Goal: Transaction & Acquisition: Purchase product/service

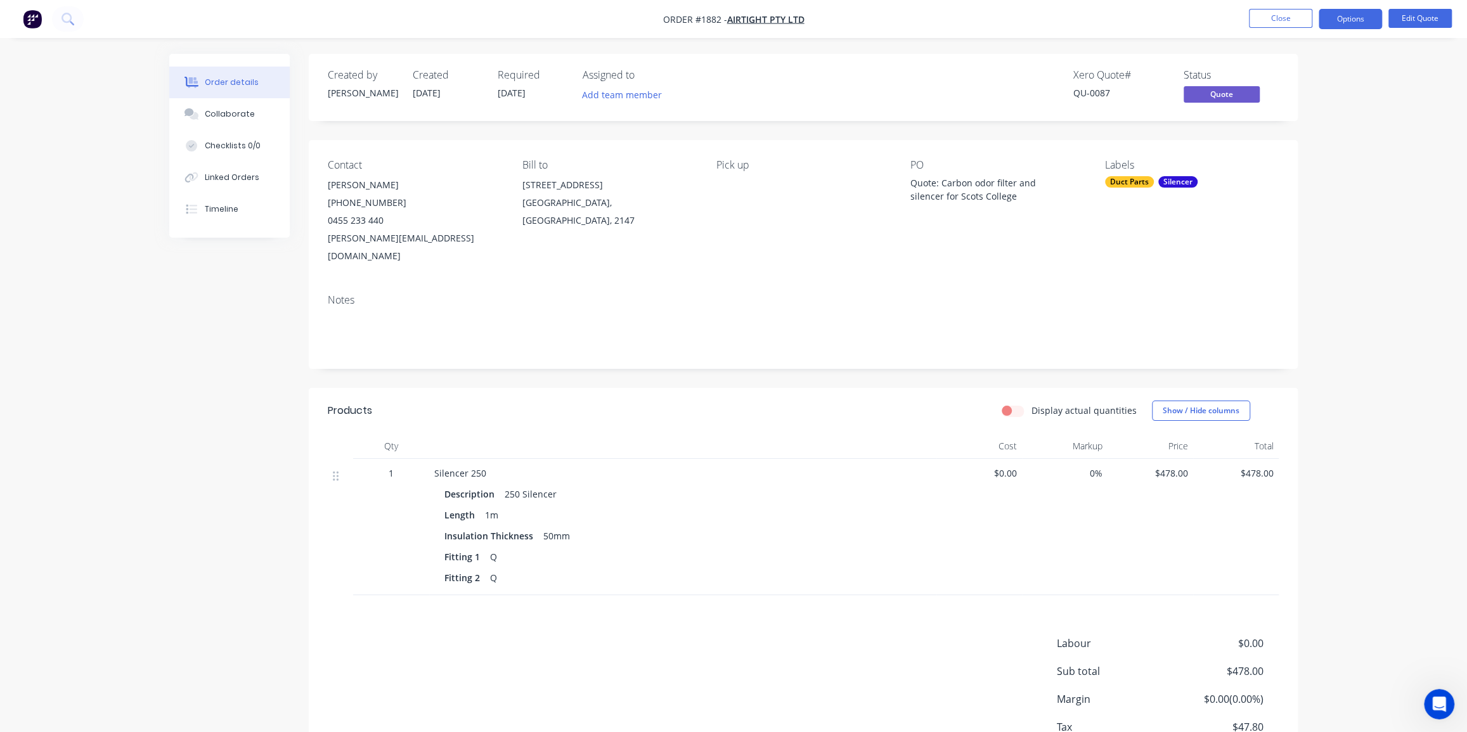
click at [1306, 227] on div "Order details Collaborate Checklists 0/0 Linked Orders Timeline Order details C…" at bounding box center [734, 437] width 1154 height 767
click at [1282, 13] on button "Close" at bounding box center [1280, 18] width 63 height 19
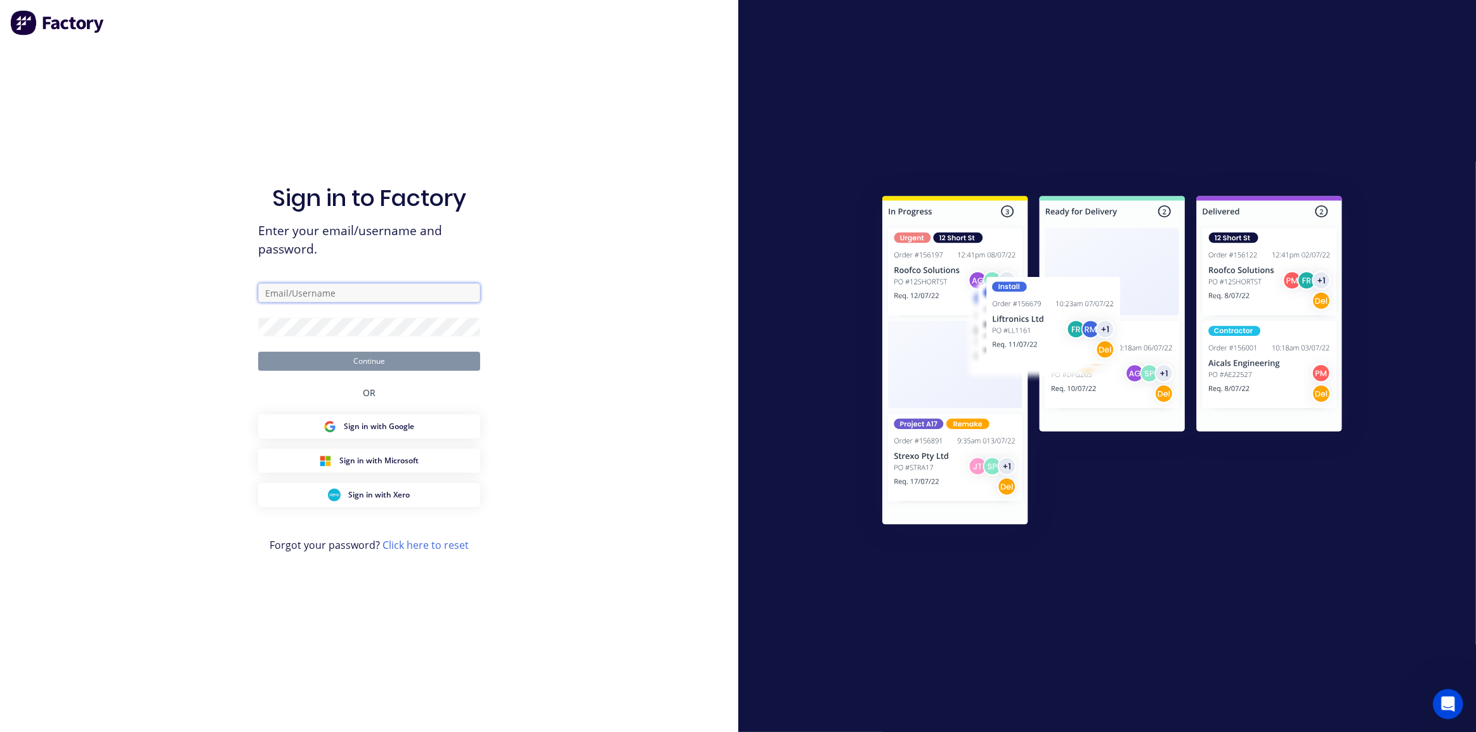
type input "dean@axionmetalworks.com.au"
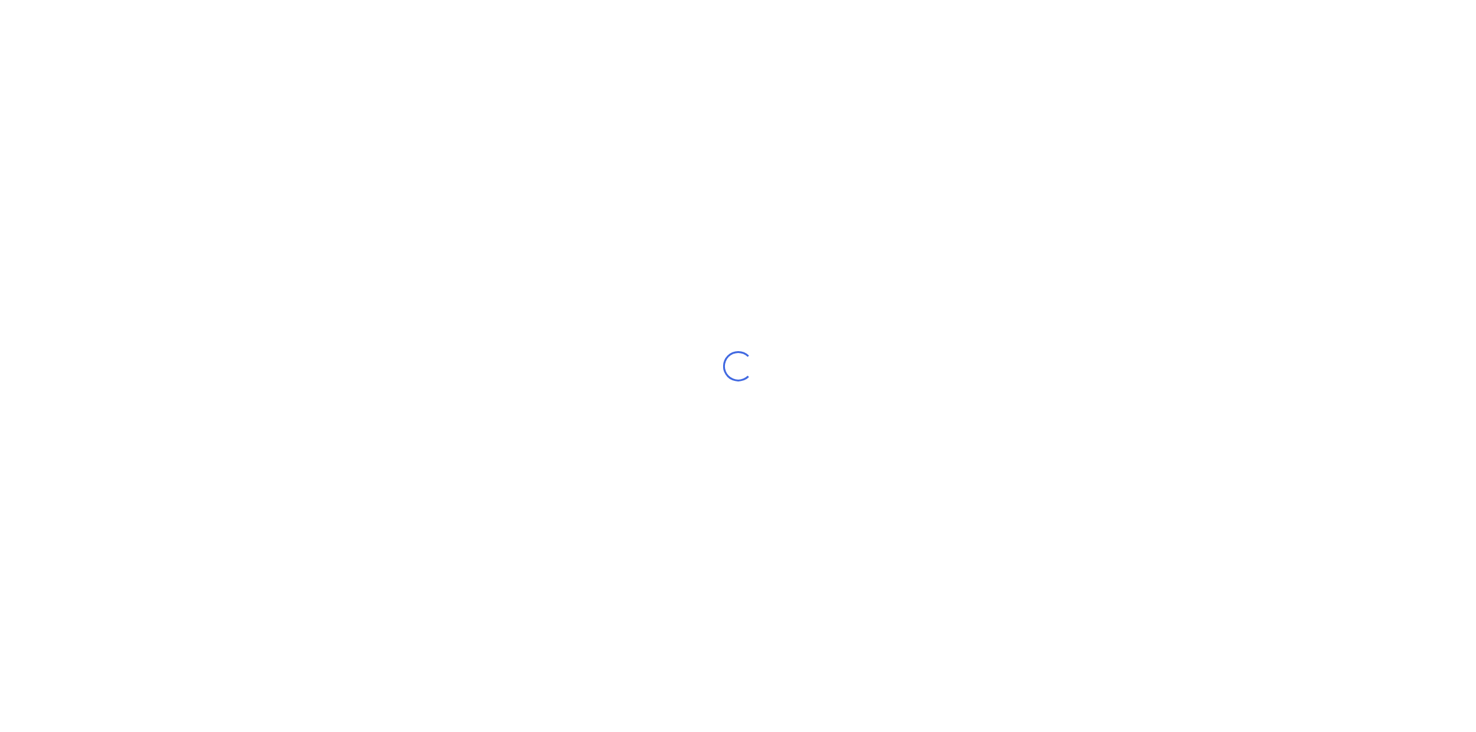
click at [374, 367] on div "Loading..." at bounding box center [738, 366] width 1476 height 732
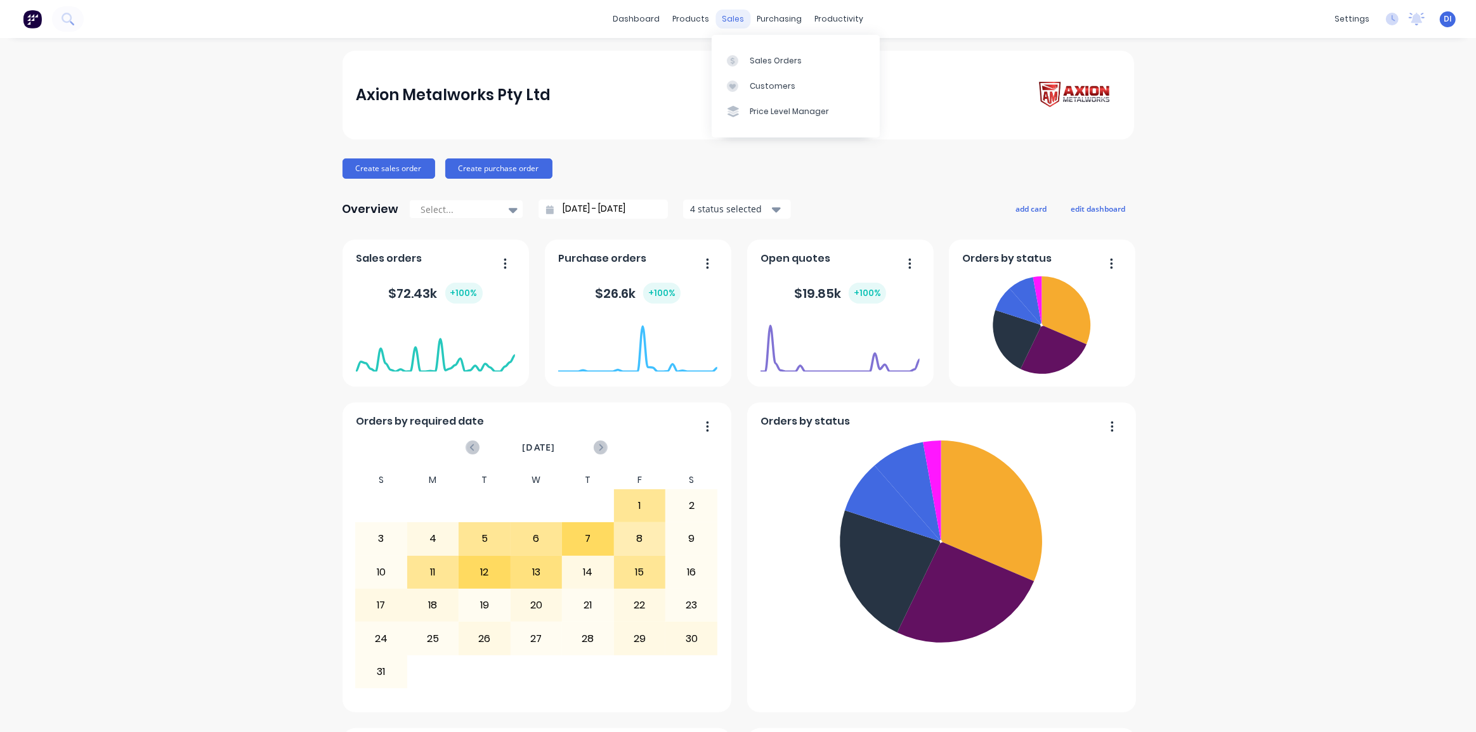
click at [724, 19] on div "sales" at bounding box center [732, 19] width 35 height 19
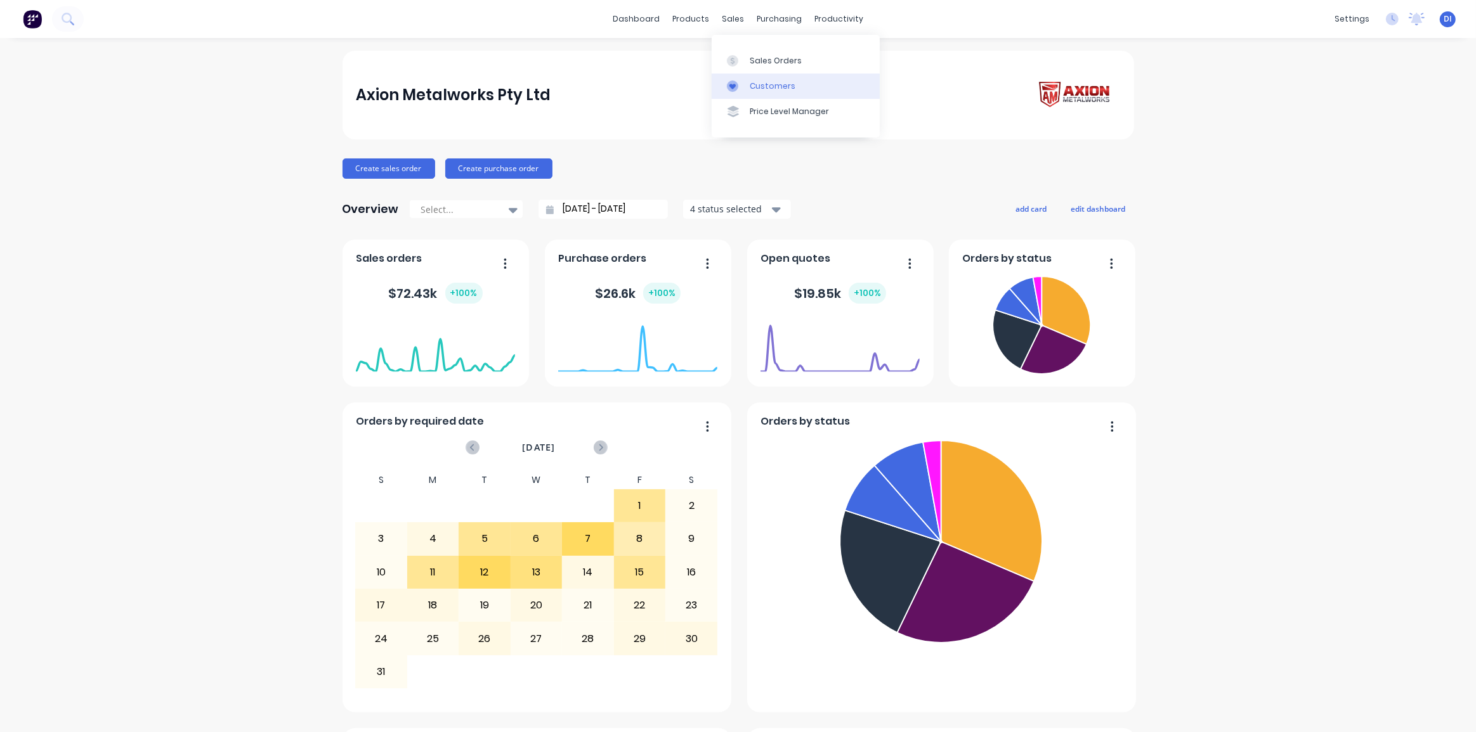
click at [767, 85] on div "Customers" at bounding box center [773, 86] width 46 height 11
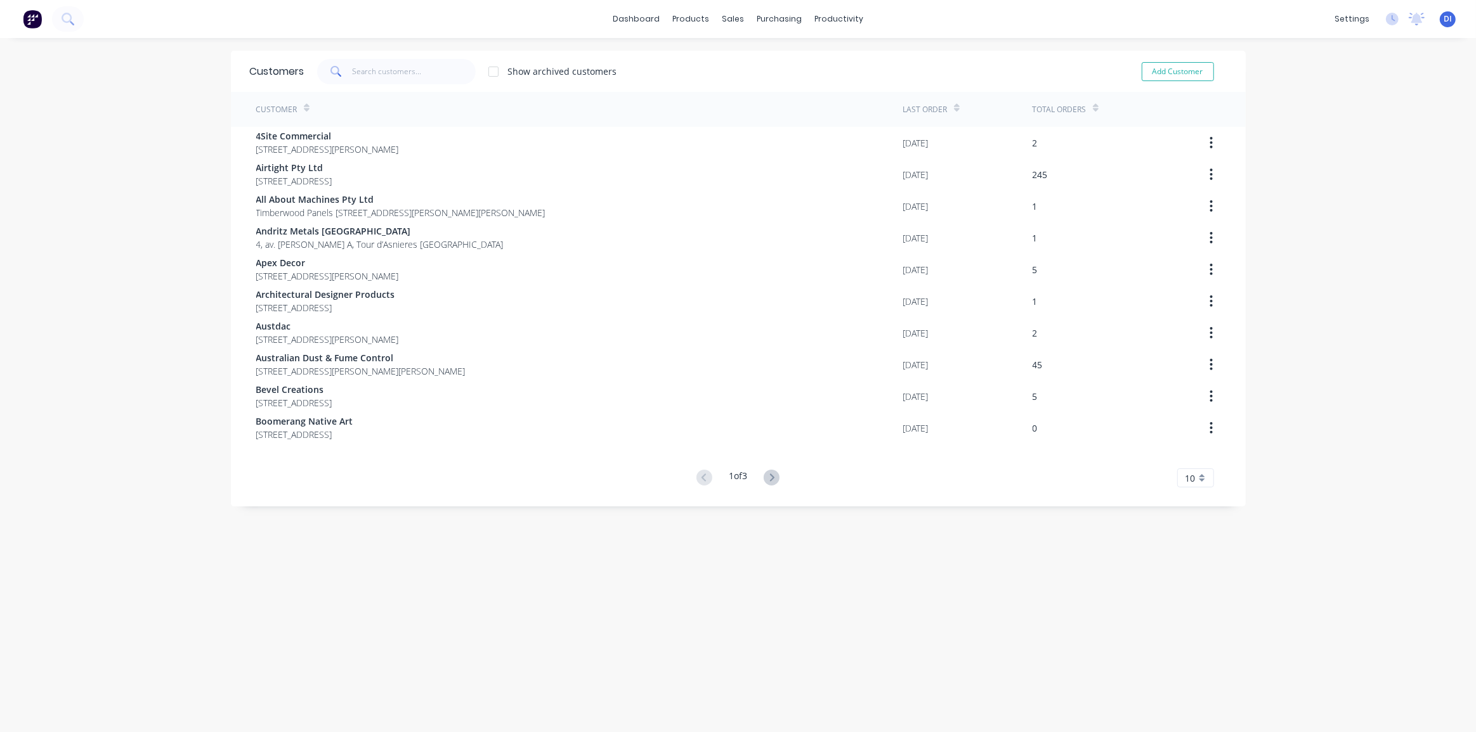
click at [1189, 479] on span "10" at bounding box center [1190, 478] width 10 height 13
click at [1190, 637] on div "35" at bounding box center [1196, 636] width 36 height 22
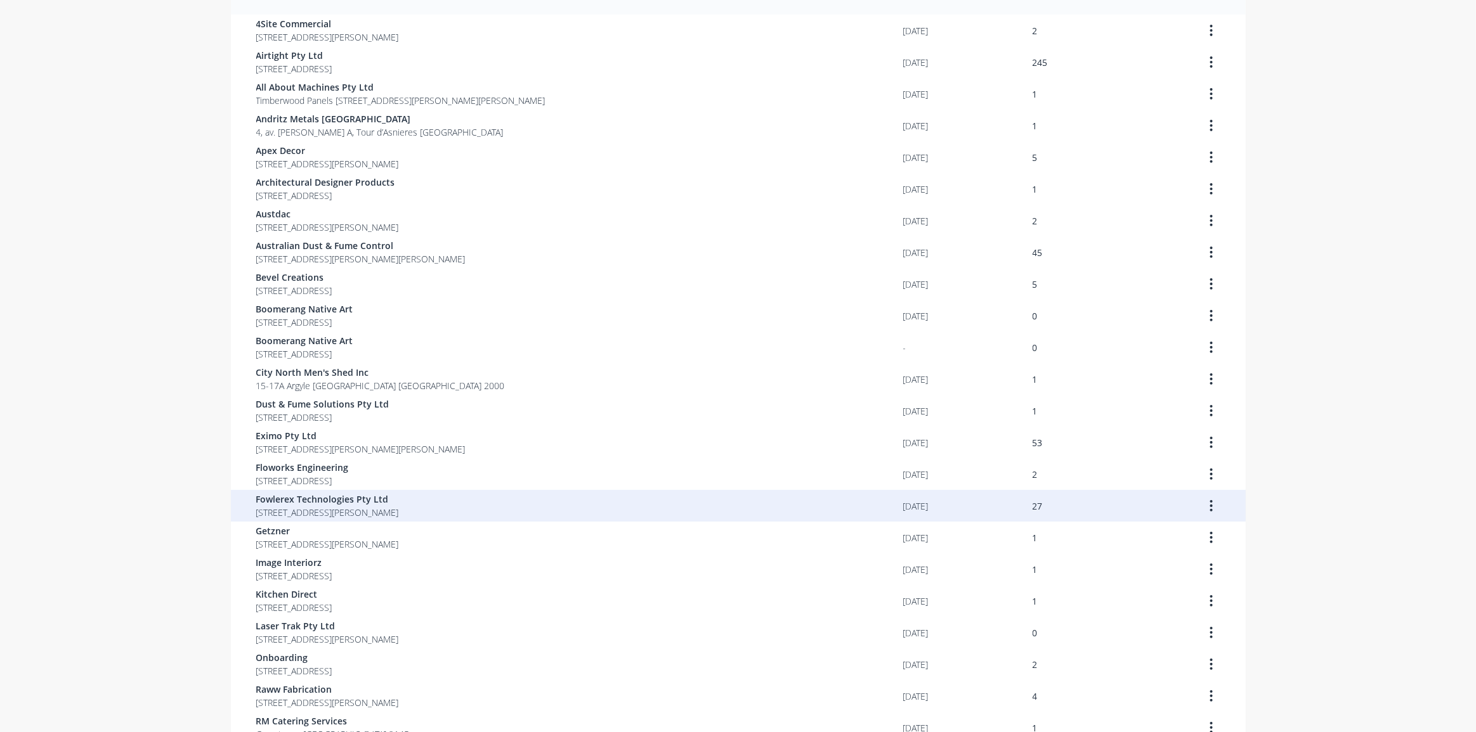
scroll to position [452, 0]
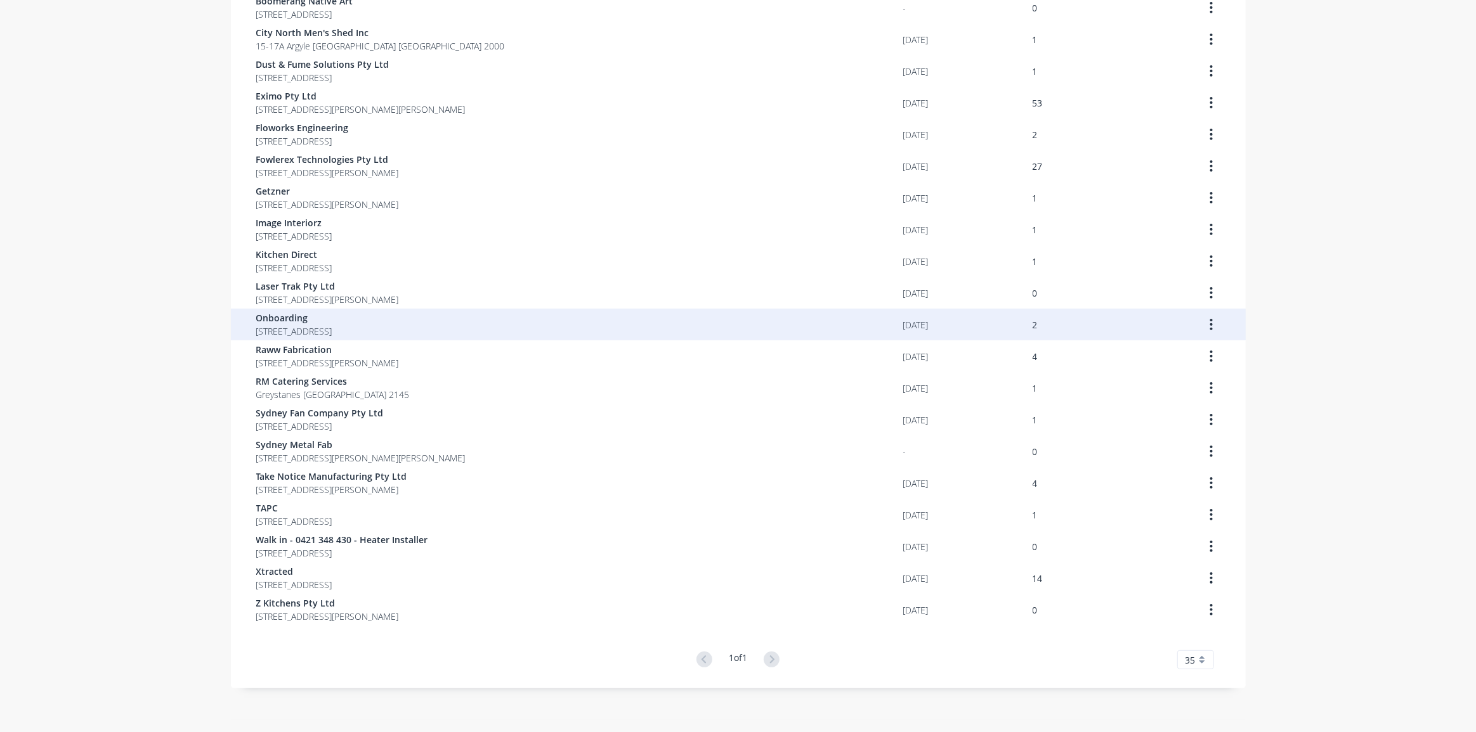
click at [494, 318] on div "Onboarding [STREET_ADDRESS]" at bounding box center [579, 325] width 647 height 32
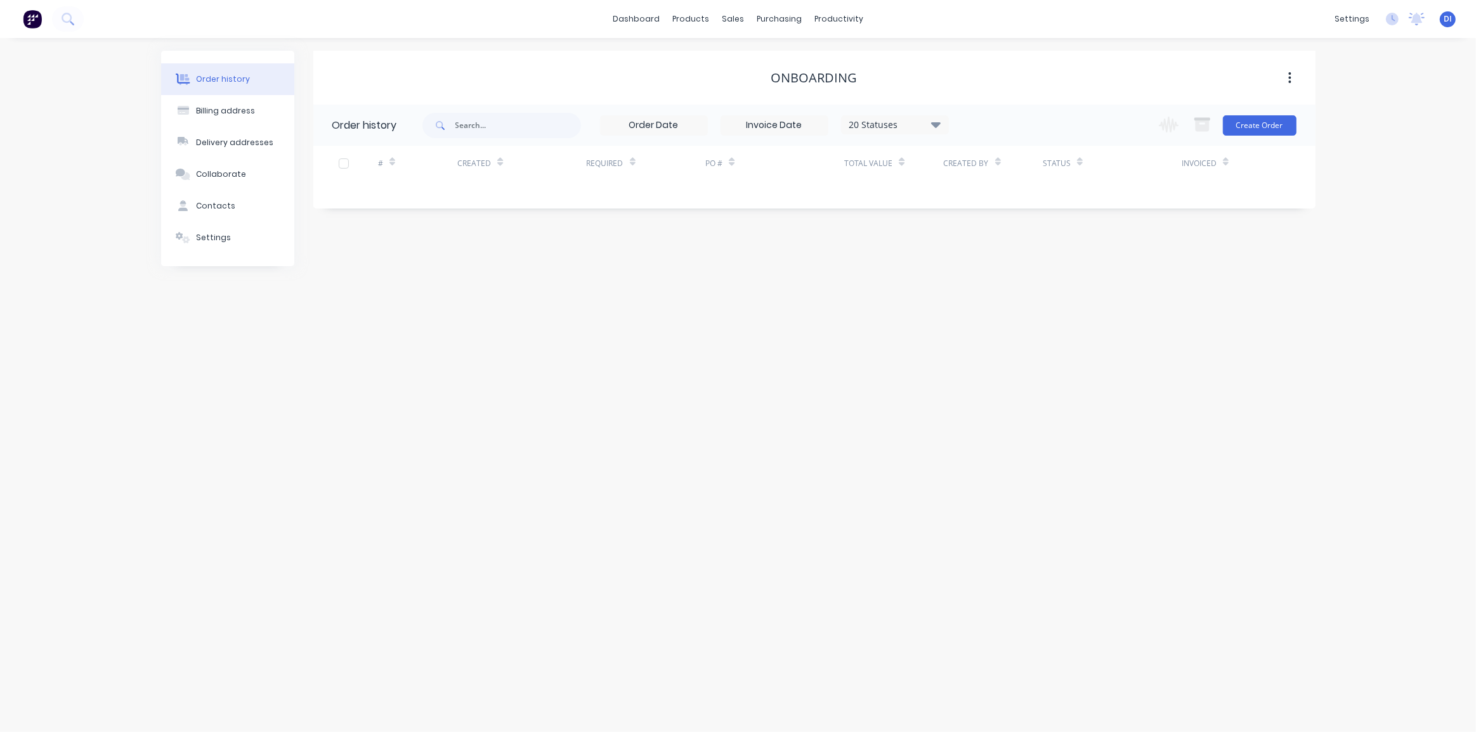
click at [495, 318] on div "Order history Billing address Delivery addresses Collaborate Contacts Settings …" at bounding box center [738, 385] width 1476 height 694
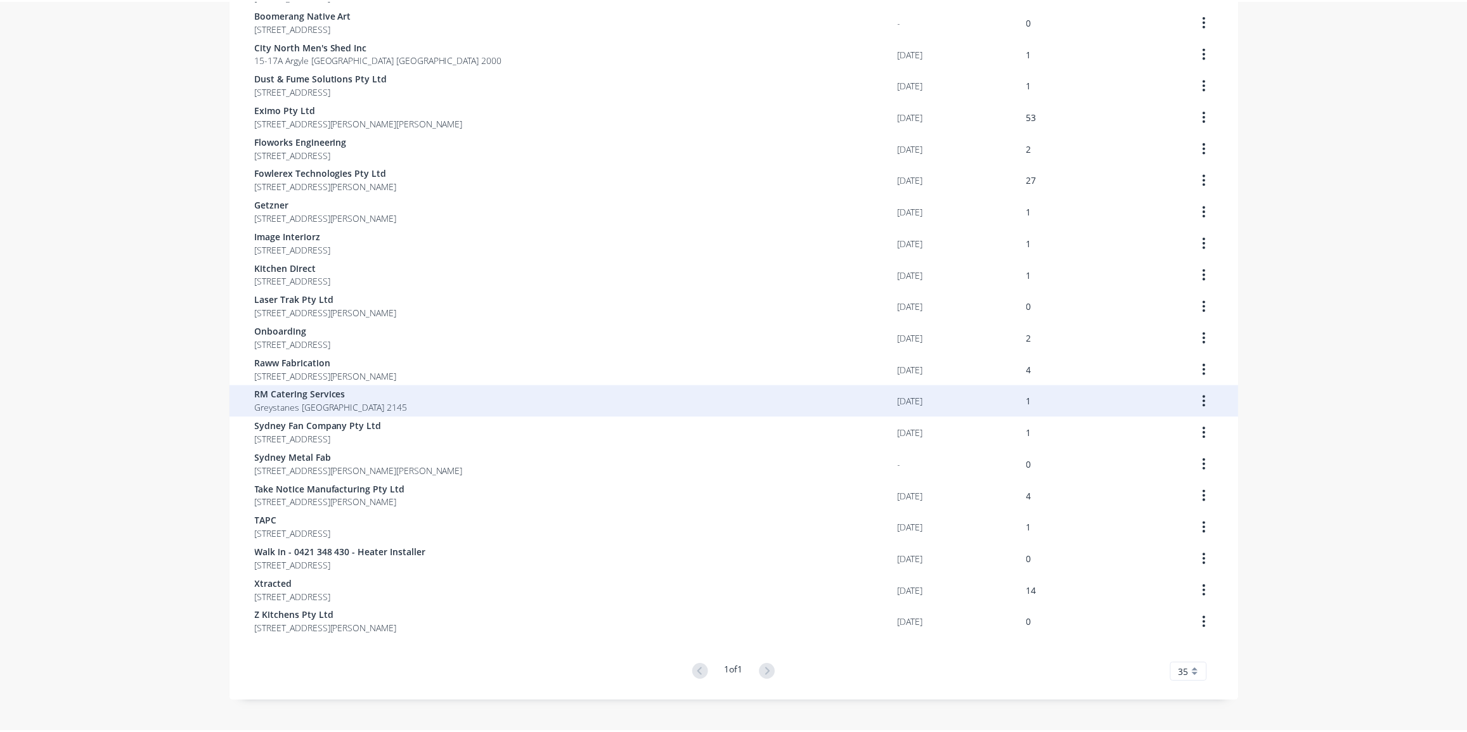
scroll to position [452, 0]
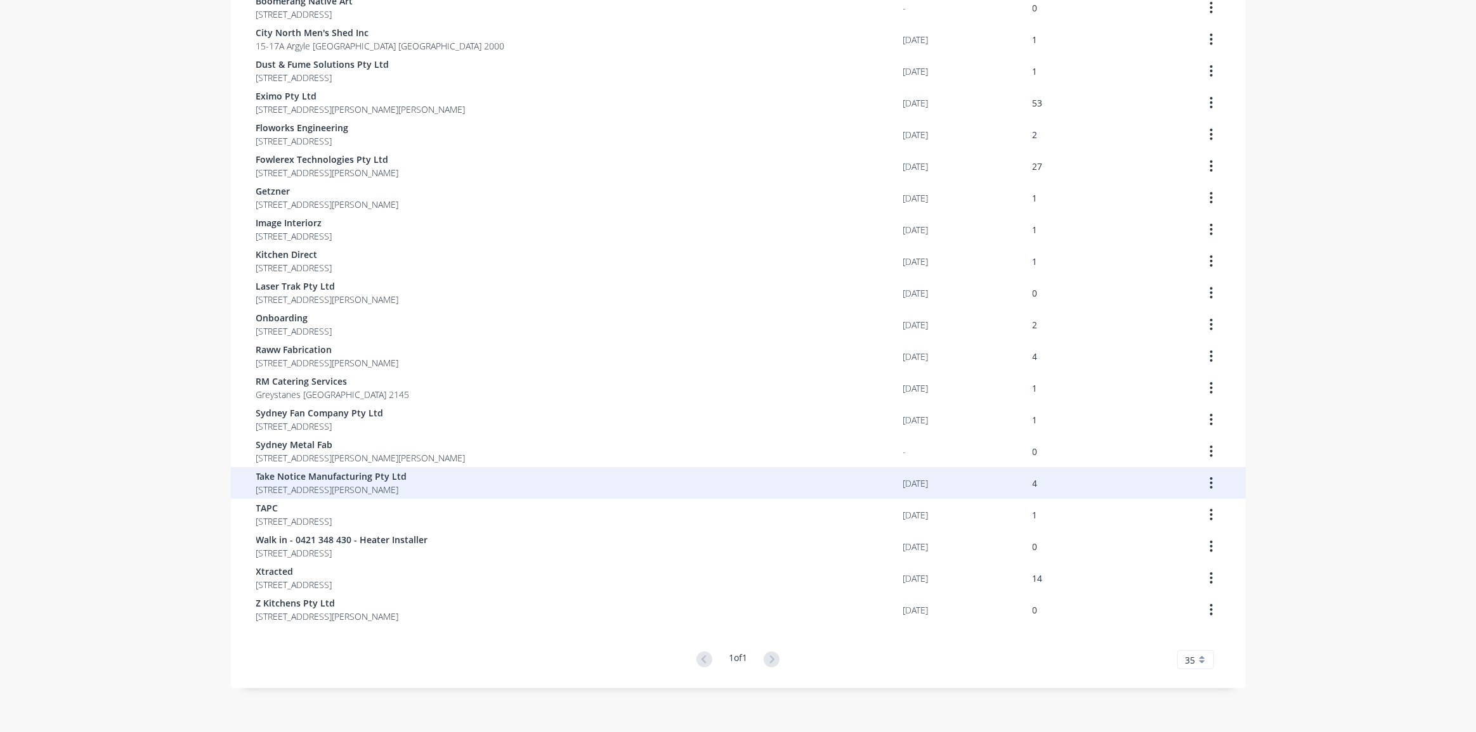
click at [653, 488] on div "Take Notice Manufacturing Pty Ltd [STREET_ADDRESS][PERSON_NAME]" at bounding box center [579, 483] width 647 height 32
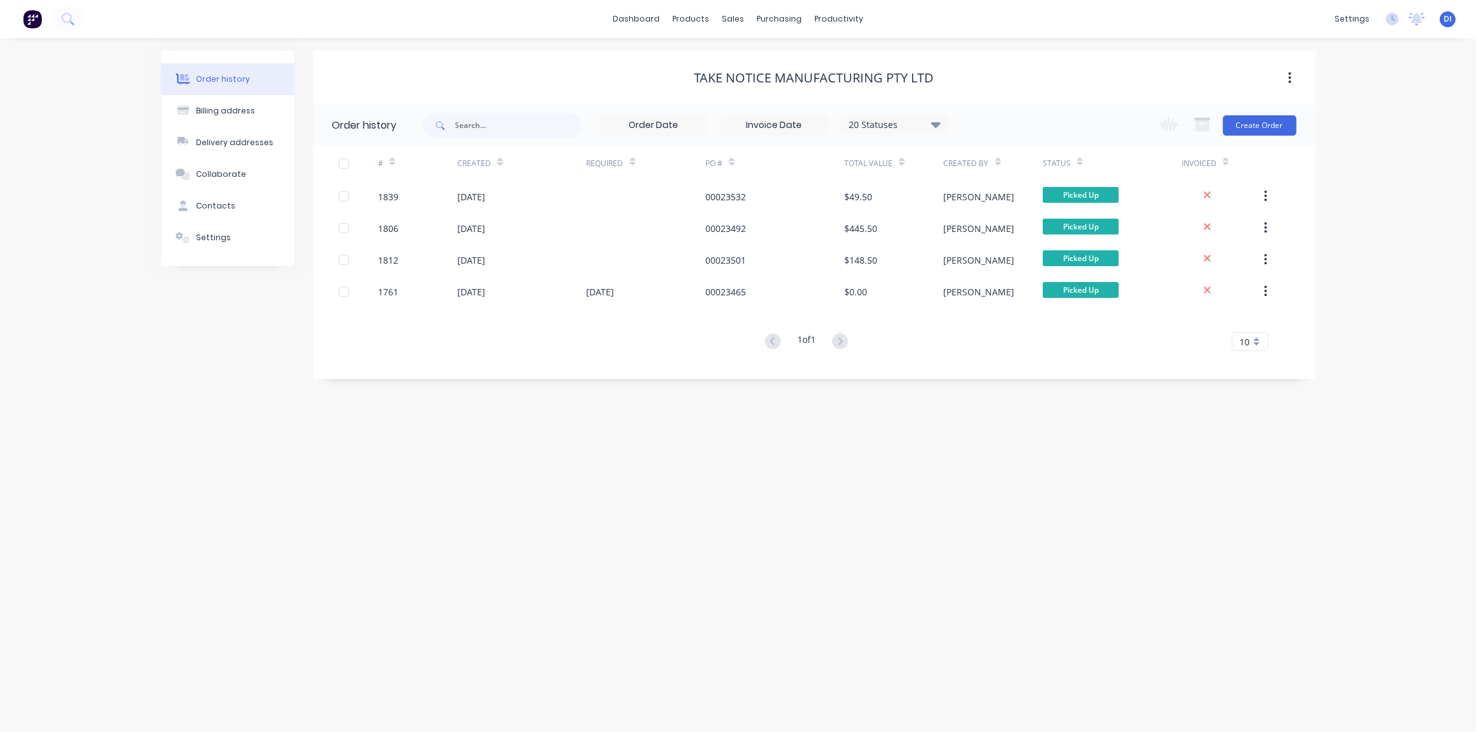
click at [755, 465] on div "Order history Billing address Delivery addresses Collaborate Contacts Settings …" at bounding box center [738, 385] width 1476 height 694
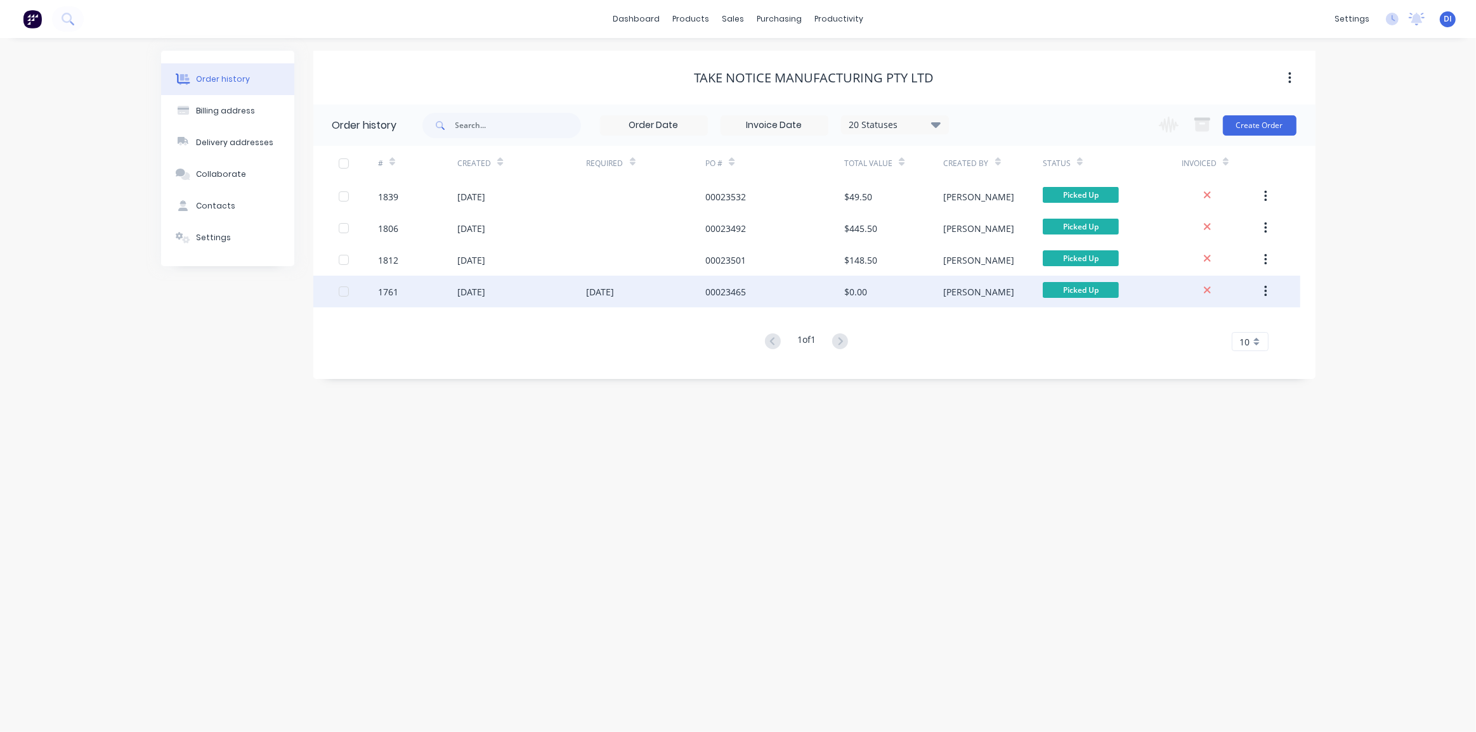
click at [838, 289] on div "00023465" at bounding box center [774, 292] width 139 height 32
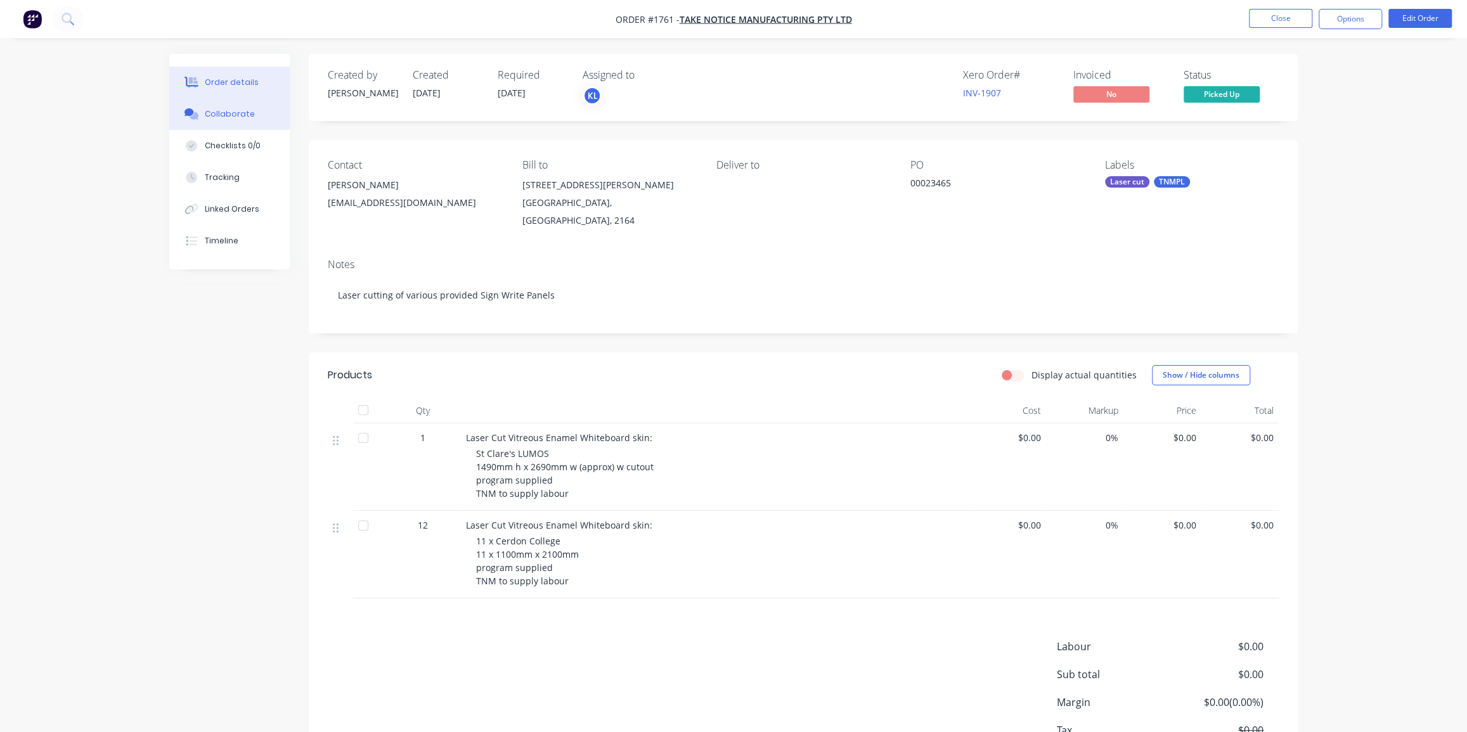
click at [228, 104] on button "Collaborate" at bounding box center [229, 114] width 120 height 32
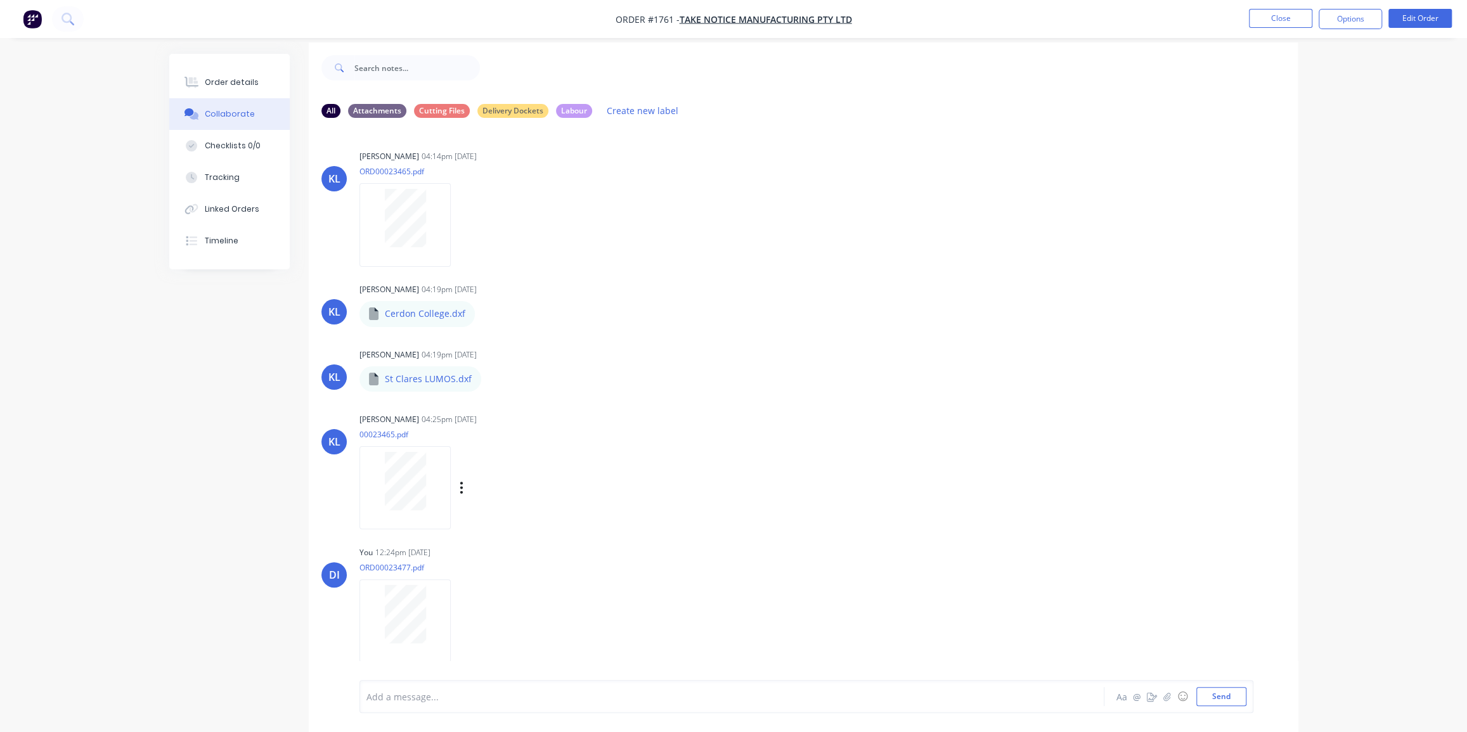
scroll to position [19, 0]
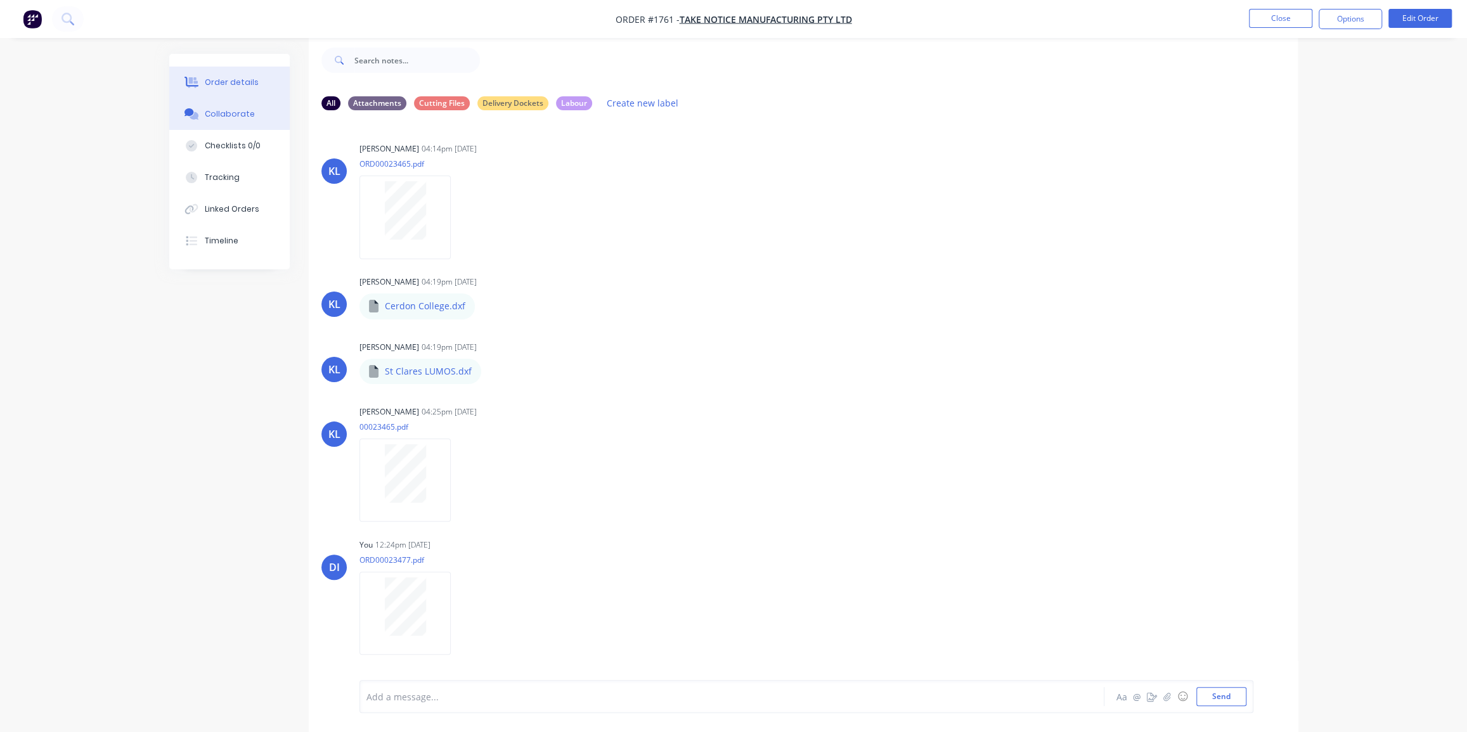
click at [227, 77] on div "Order details" at bounding box center [232, 82] width 54 height 11
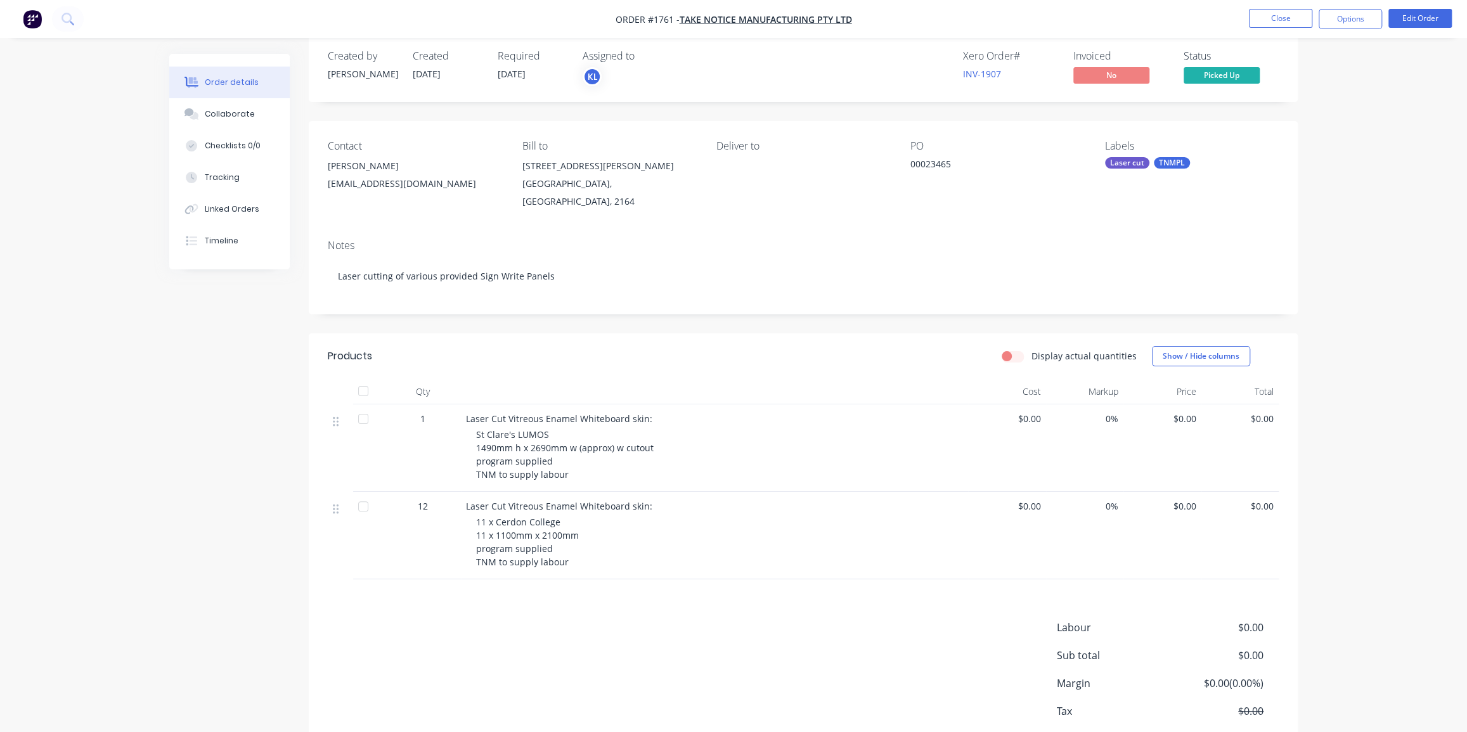
click at [1182, 412] on span "$0.00" at bounding box center [1163, 418] width 68 height 13
click at [1408, 17] on button "Edit Order" at bounding box center [1420, 18] width 63 height 19
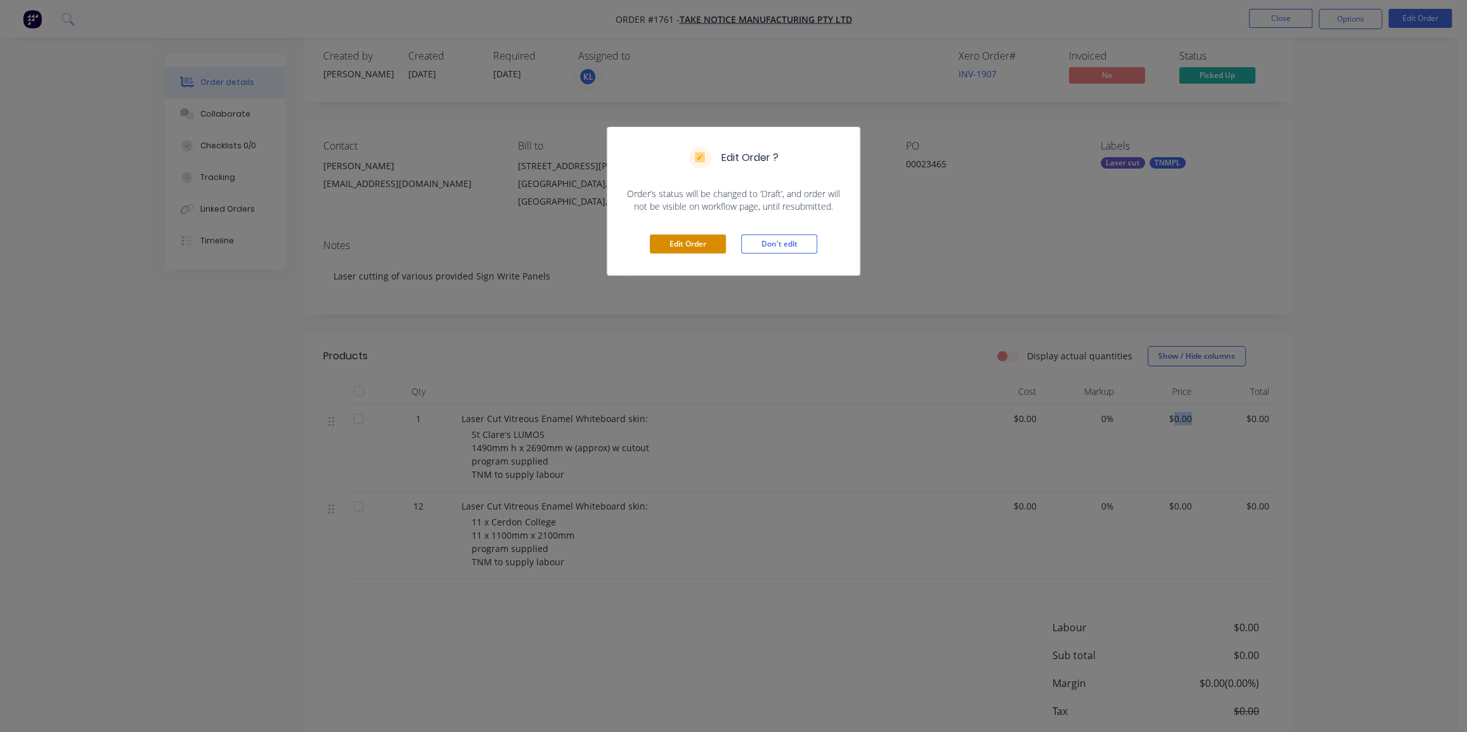
click at [696, 238] on button "Edit Order" at bounding box center [688, 244] width 76 height 19
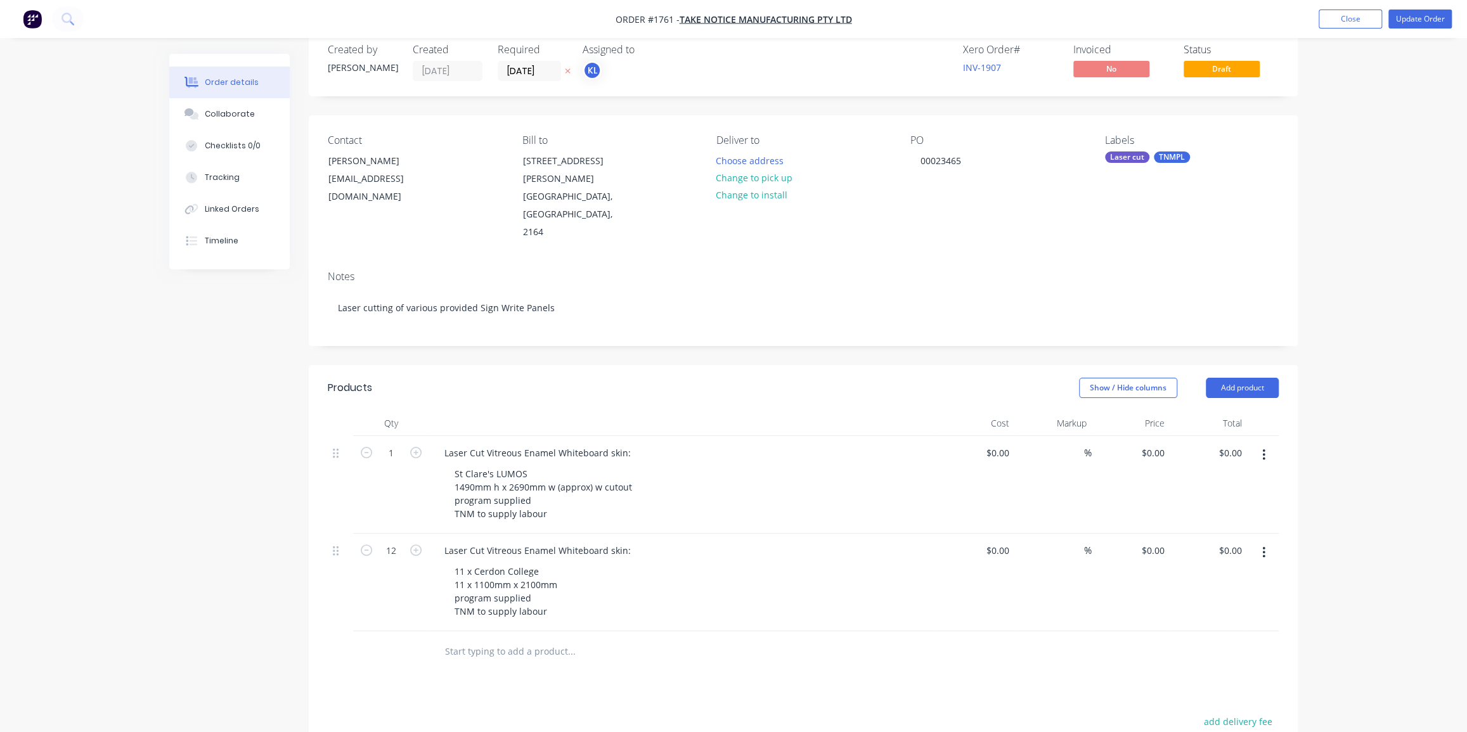
scroll to position [57, 0]
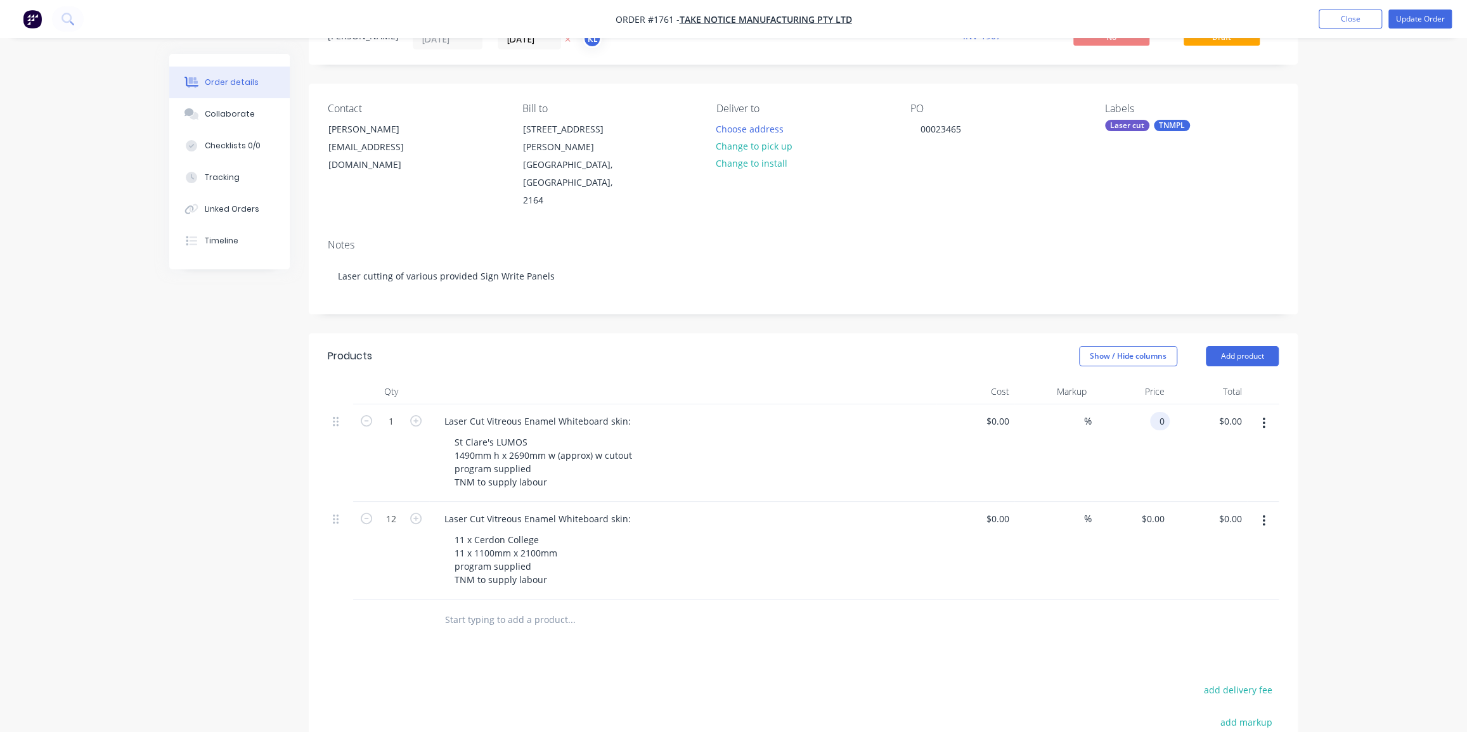
click at [1160, 412] on input "0" at bounding box center [1162, 421] width 15 height 18
type input "$45.00"
click at [1155, 510] on input "0" at bounding box center [1162, 519] width 15 height 18
type input "$45.00"
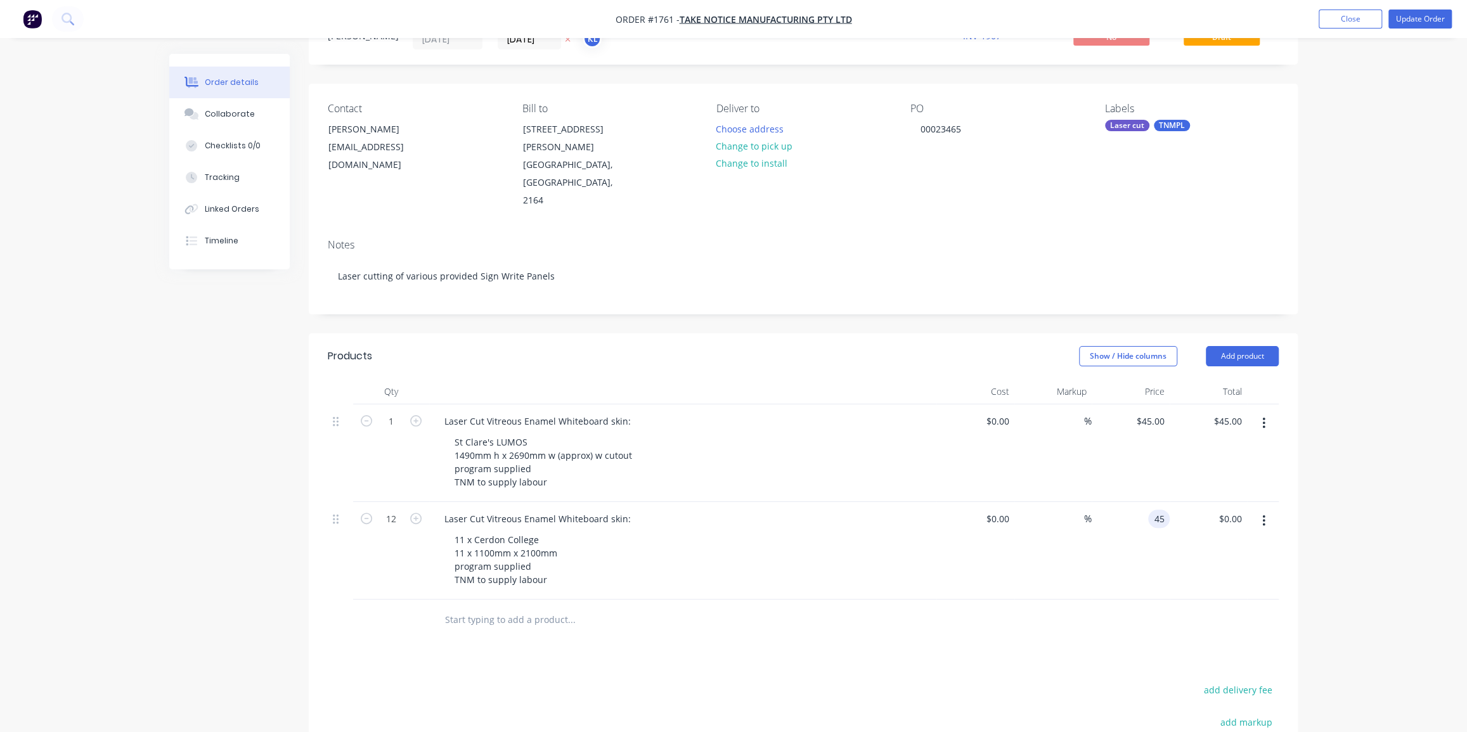
type input "$540.00"
click at [1322, 412] on div "Order details Collaborate Checklists 0/0 Tracking Linked Orders Timeline Order …" at bounding box center [733, 454] width 1467 height 1022
click at [755, 140] on button "Change to pick up" at bounding box center [755, 146] width 90 height 17
click at [1218, 229] on div "Notes Laser cutting of various provided Sign Write Panels" at bounding box center [803, 271] width 989 height 85
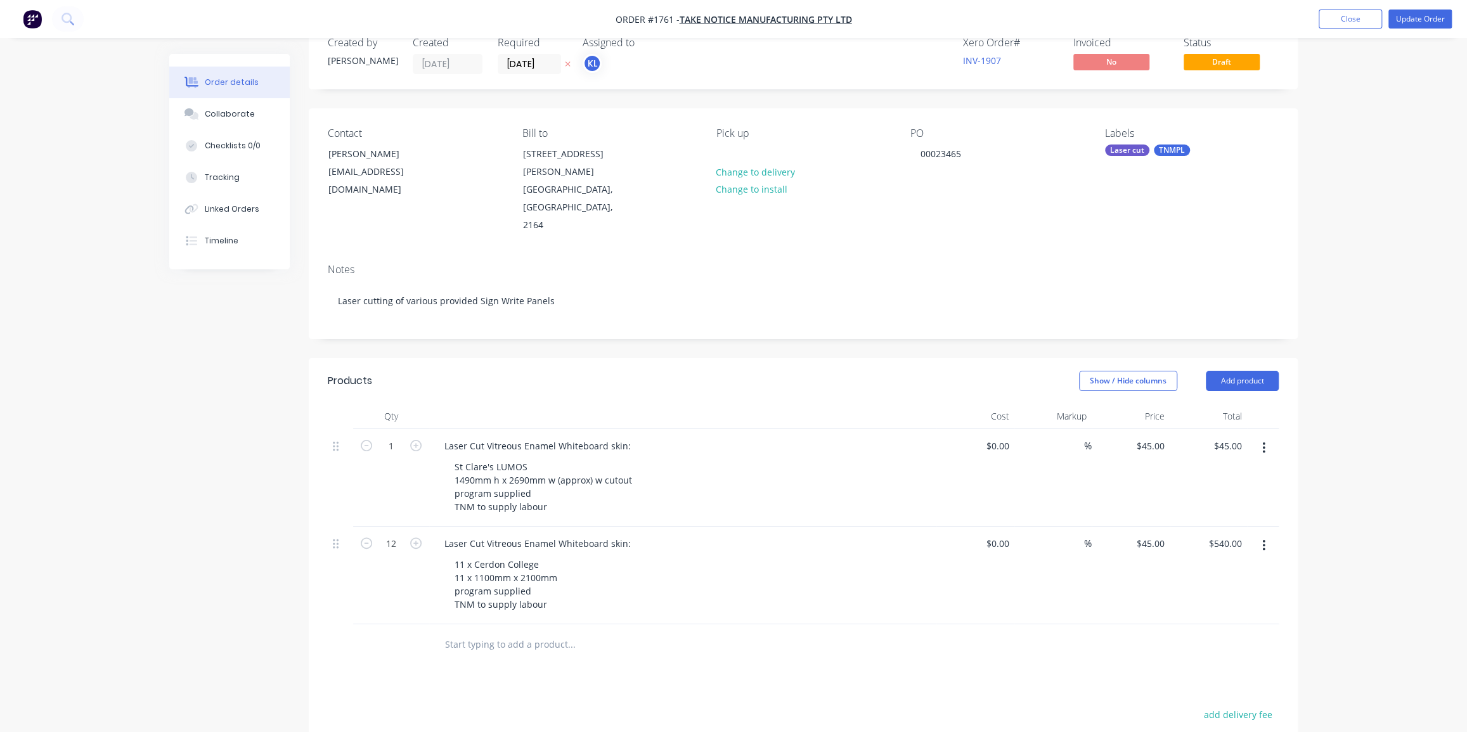
scroll to position [0, 0]
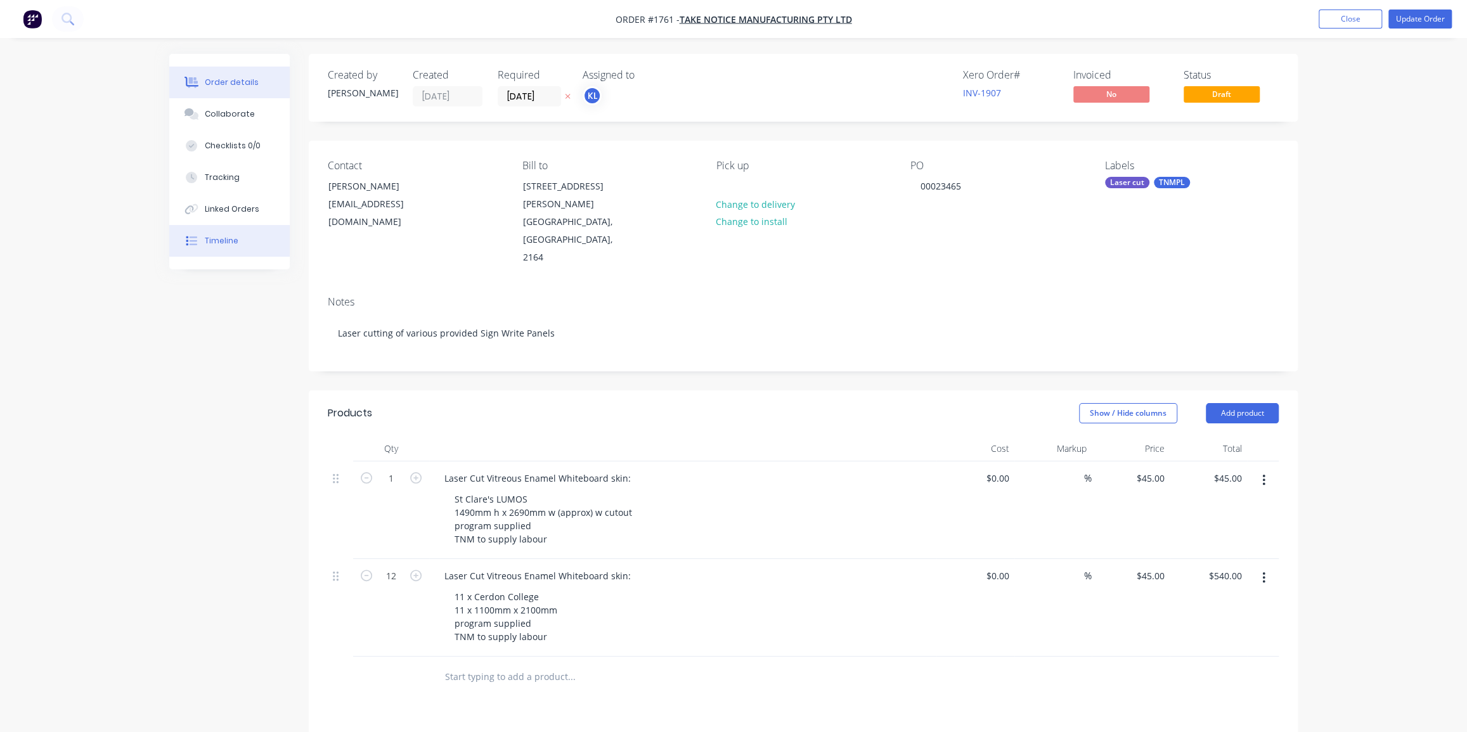
click at [234, 240] on div "Timeline" at bounding box center [222, 240] width 34 height 11
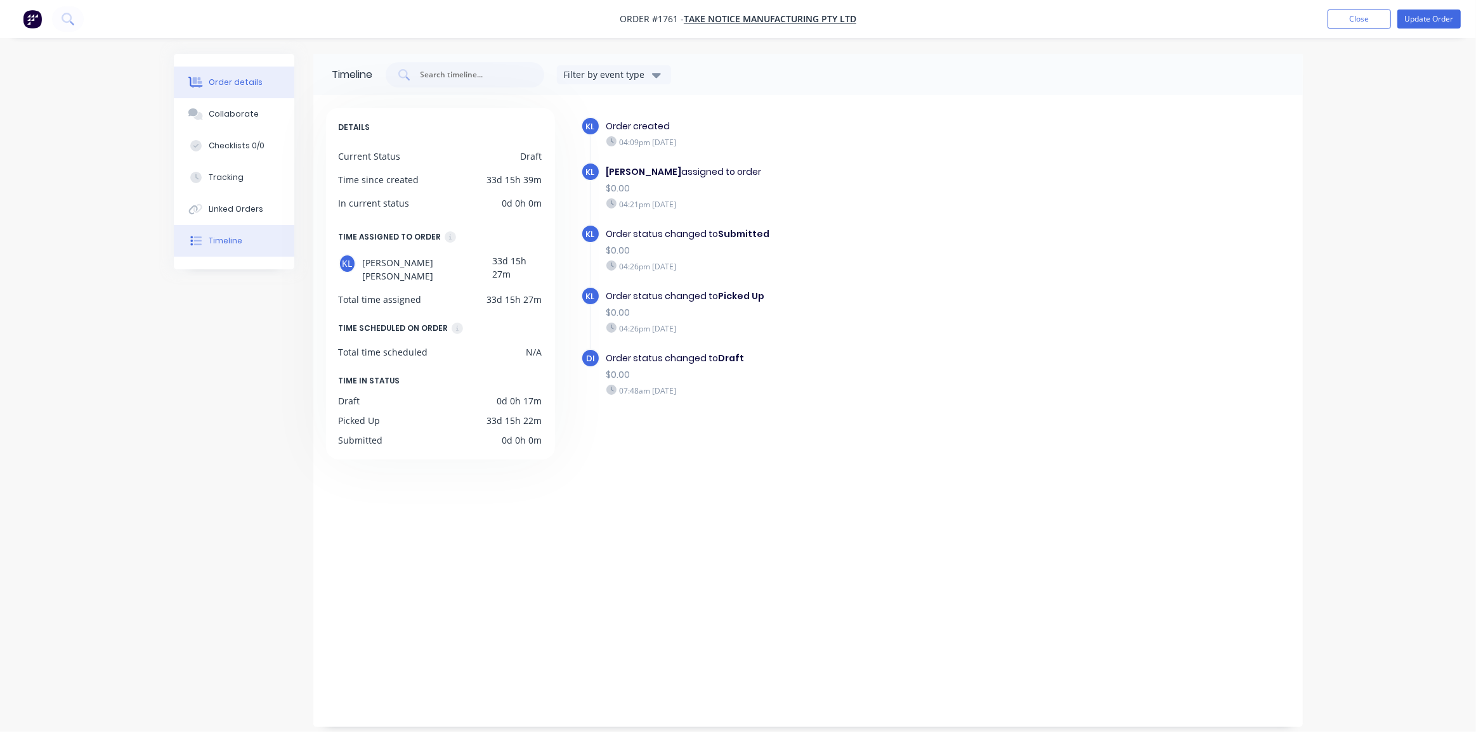
click at [218, 81] on div "Order details" at bounding box center [236, 82] width 54 height 11
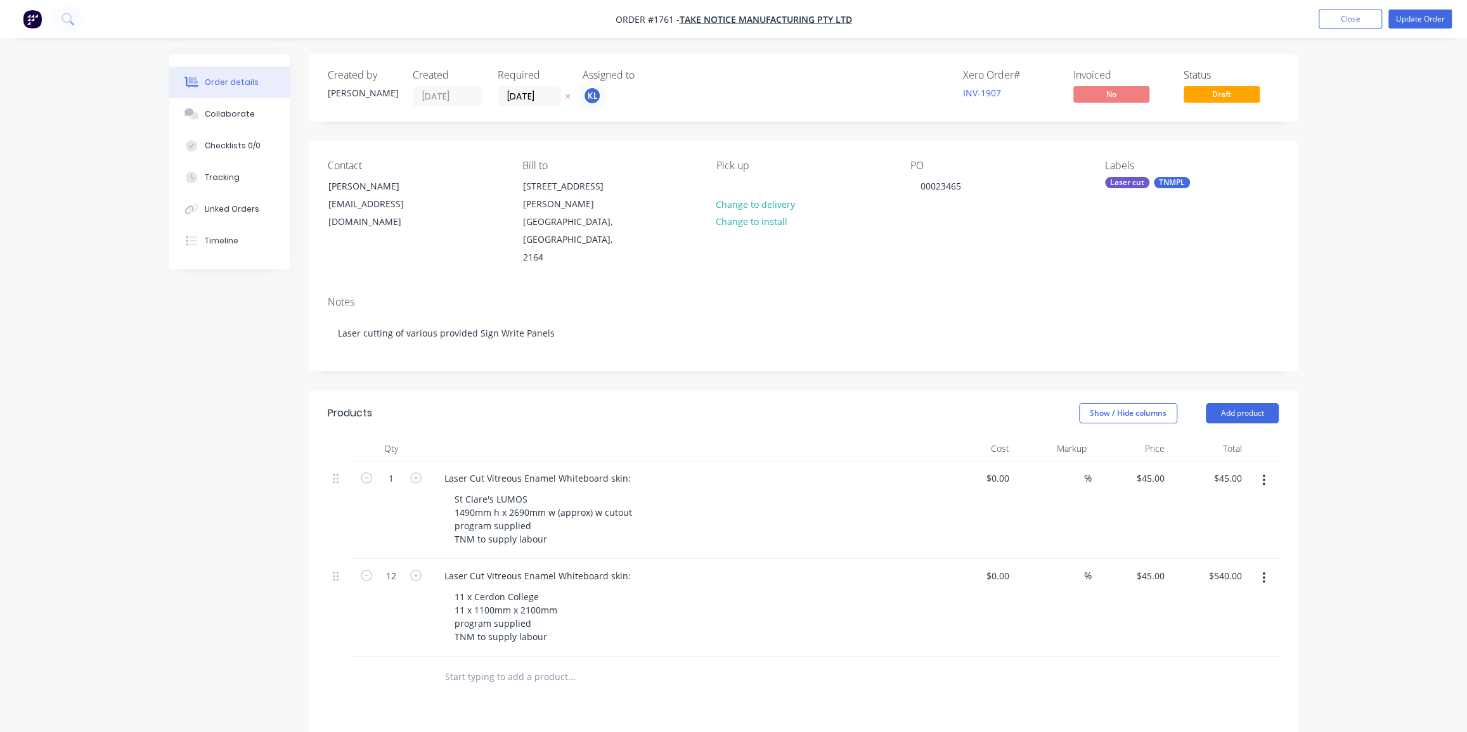
click at [1376, 203] on div "Order details Collaborate Checklists 0/0 Tracking Linked Orders Timeline Order …" at bounding box center [733, 511] width 1467 height 1022
click at [1405, 152] on div "Order details Collaborate Checklists 0/0 Tracking Linked Orders Timeline Order …" at bounding box center [733, 511] width 1467 height 1022
click at [1420, 18] on button "Update Order" at bounding box center [1420, 19] width 63 height 19
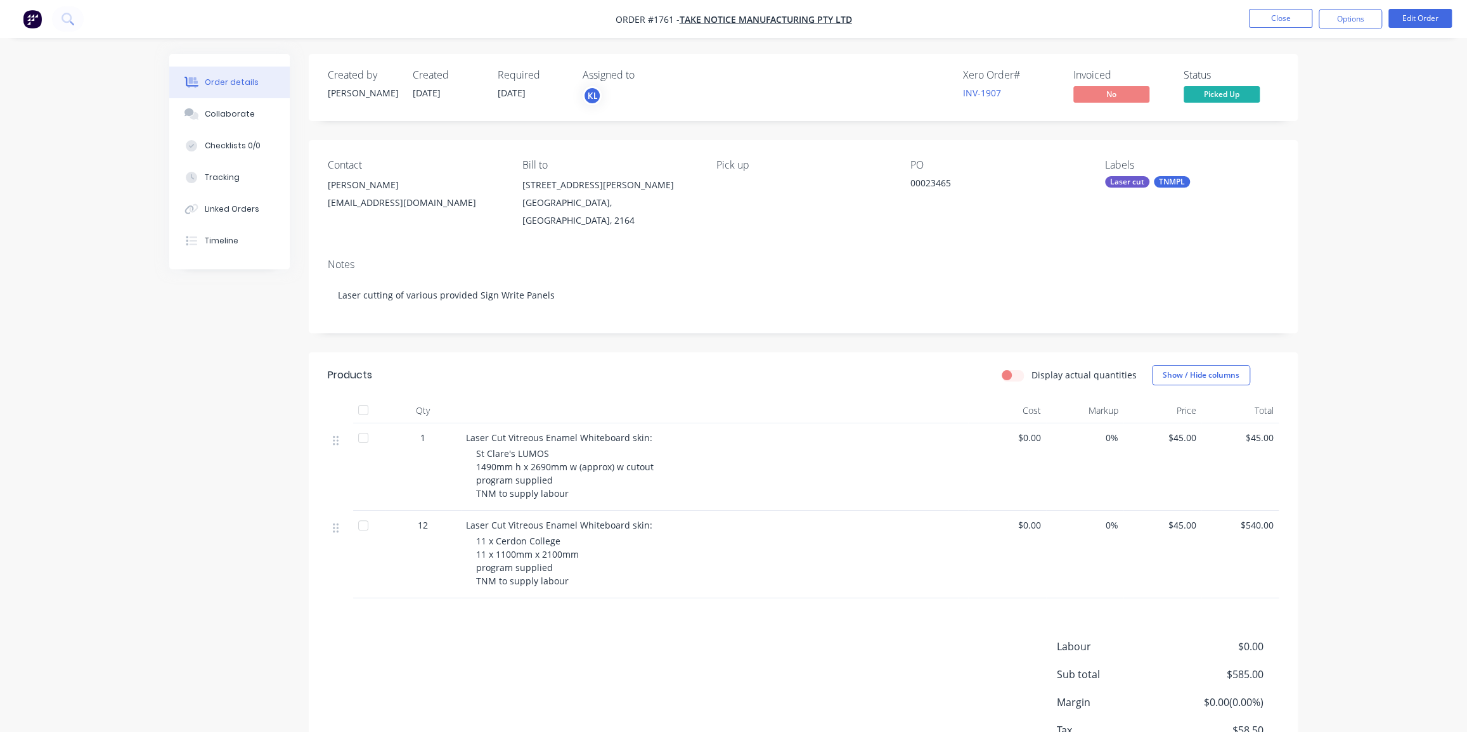
click at [1375, 171] on div "Order details Collaborate Checklists 0/0 Tracking Linked Orders Timeline Order …" at bounding box center [733, 412] width 1467 height 824
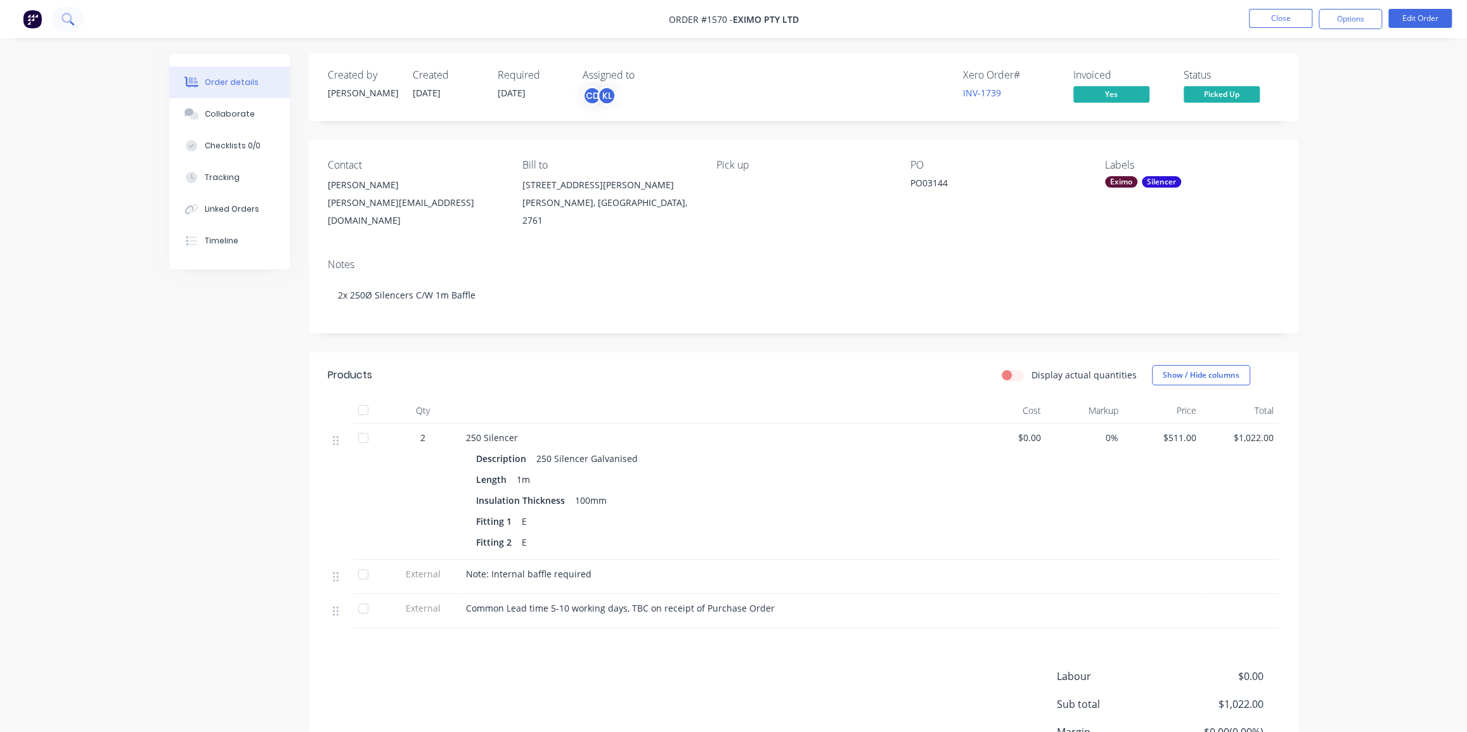
click at [72, 16] on icon at bounding box center [68, 19] width 12 height 12
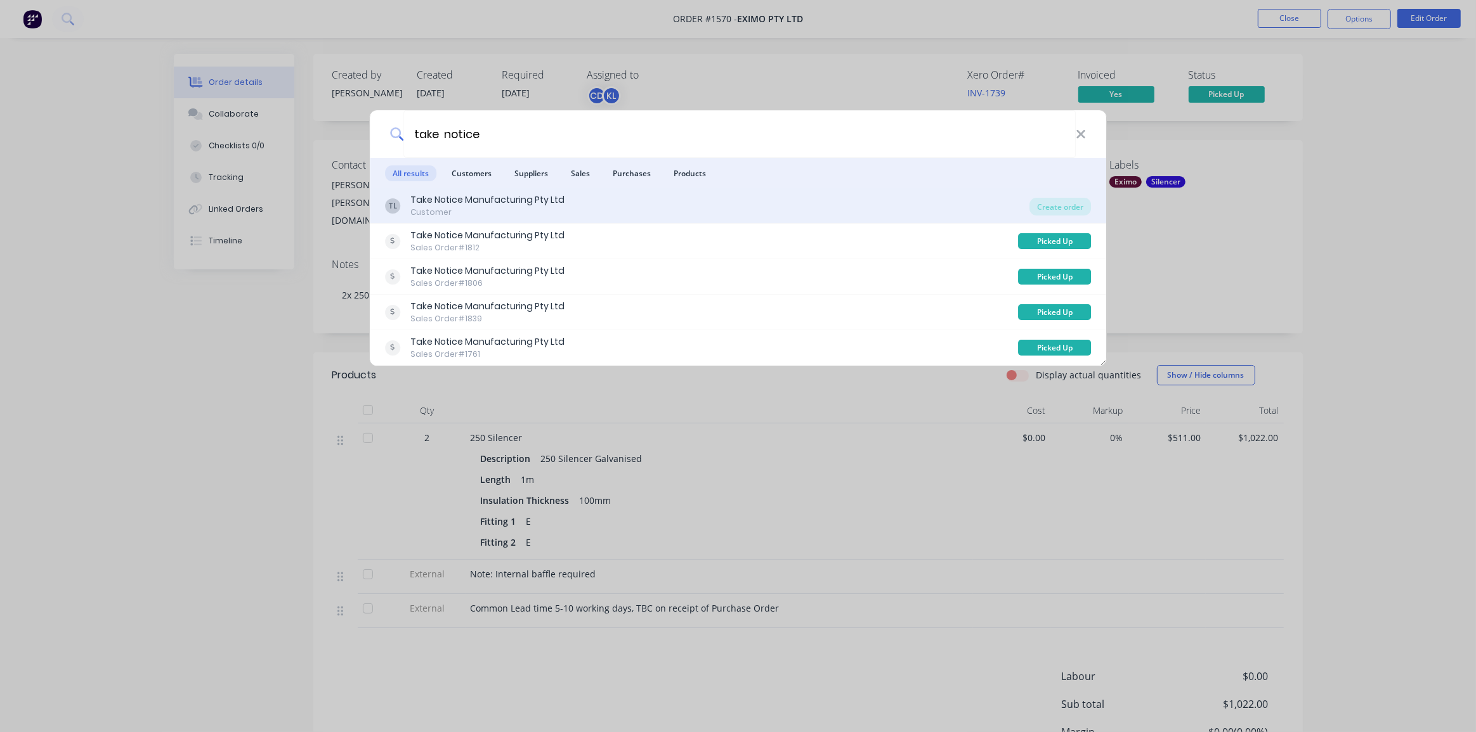
type input "take notice"
click at [519, 200] on div "Take Notice Manufacturing Pty Ltd" at bounding box center [487, 199] width 154 height 13
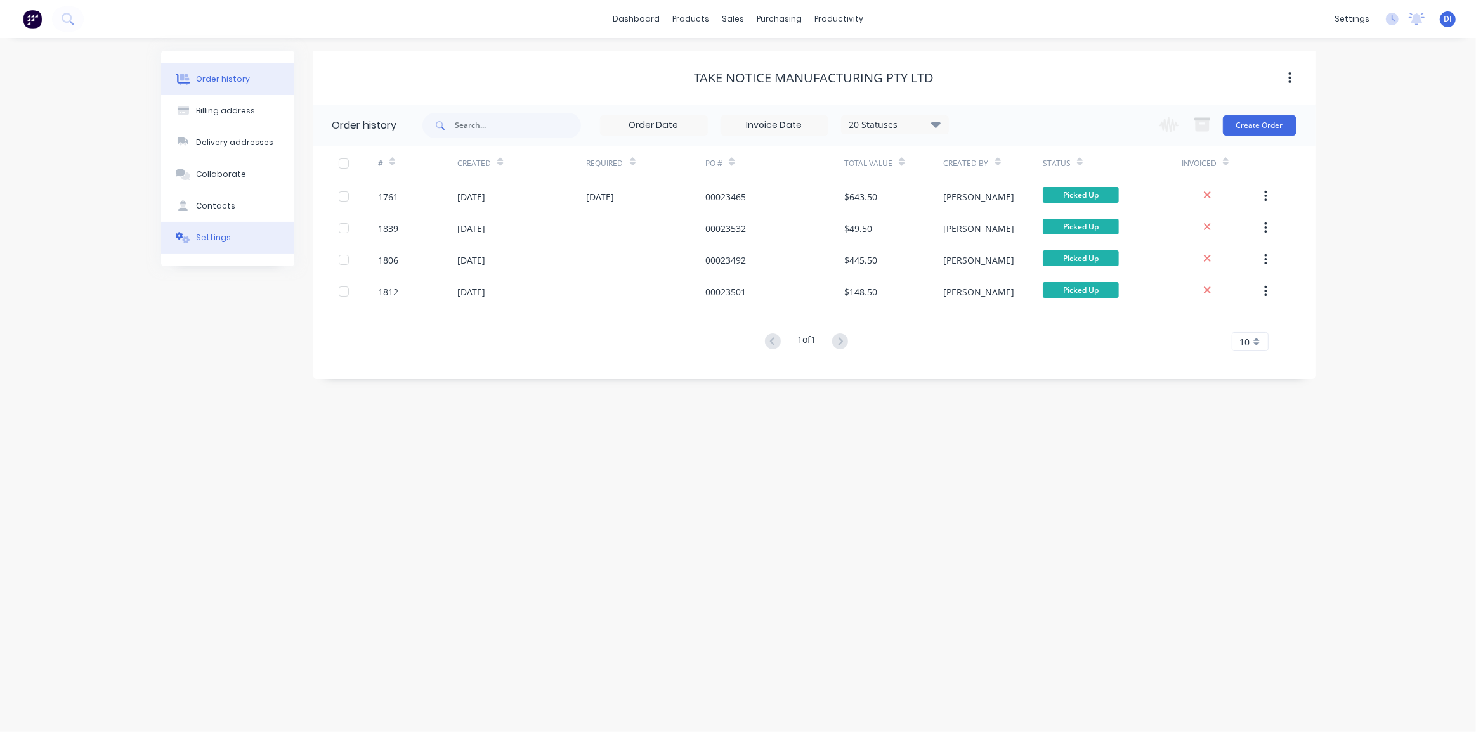
click at [197, 233] on div "Settings" at bounding box center [213, 237] width 35 height 11
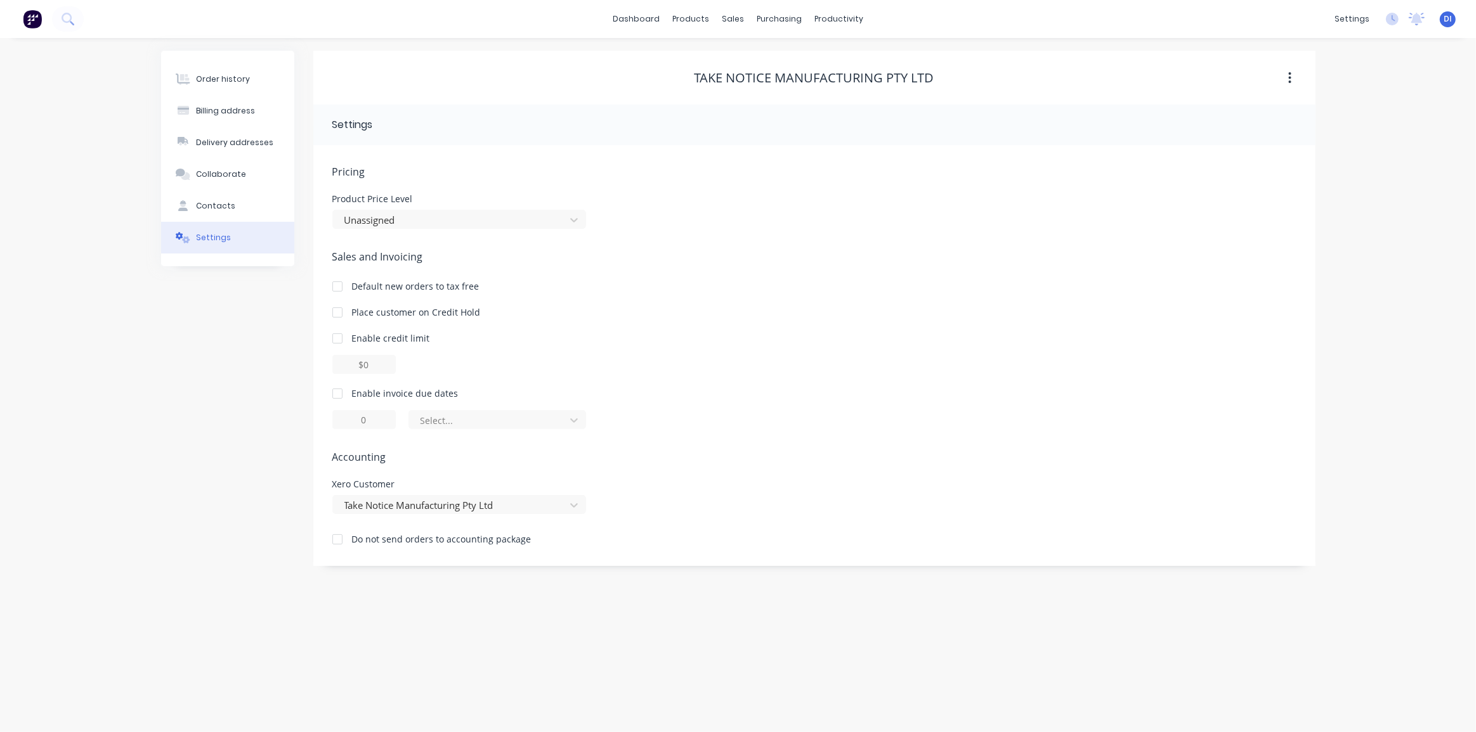
click at [333, 393] on div at bounding box center [337, 393] width 25 height 25
type input "1"
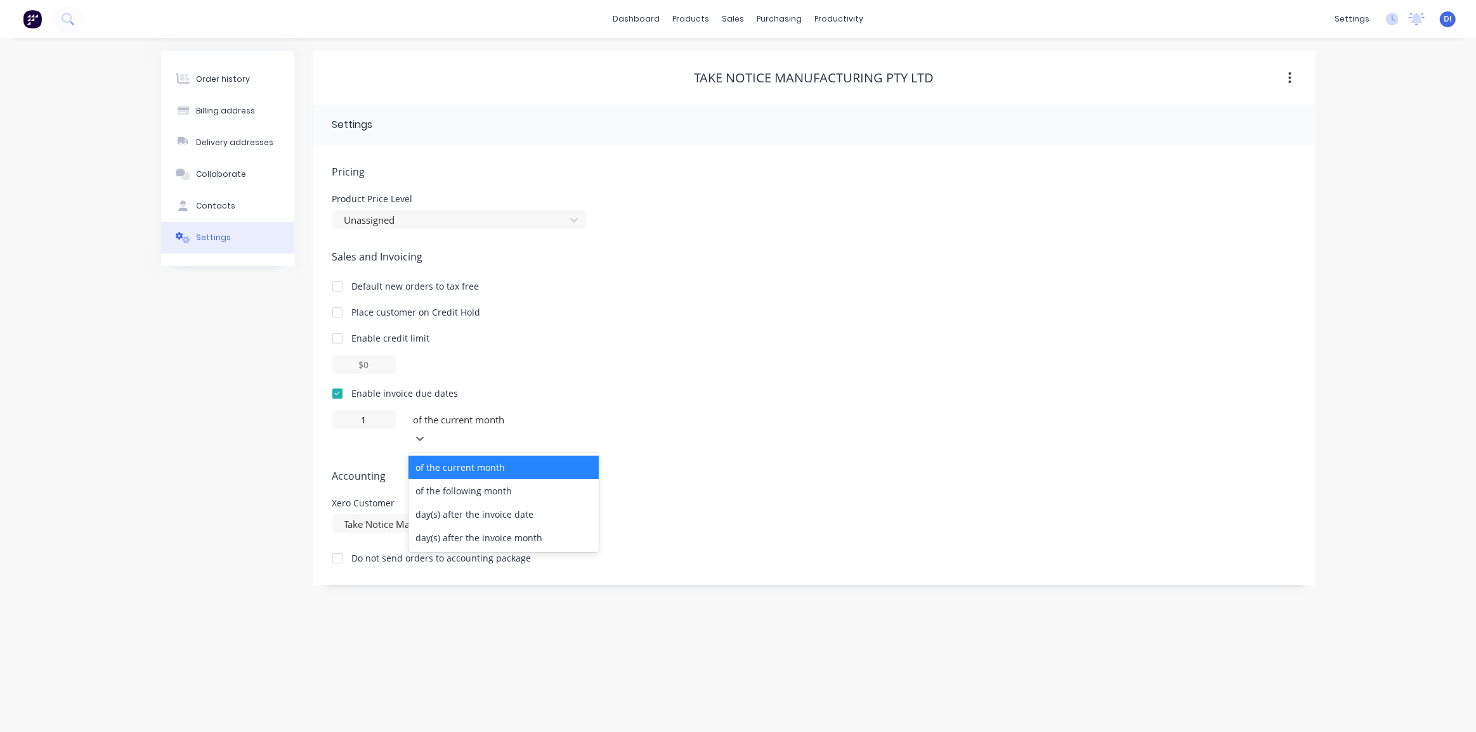
click at [486, 424] on div at bounding box center [503, 420] width 183 height 16
click at [527, 479] on div "of the following month" at bounding box center [503, 490] width 190 height 23
drag, startPoint x: 380, startPoint y: 427, endPoint x: 372, endPoint y: 420, distance: 10.8
click at [379, 426] on input "1" at bounding box center [363, 419] width 63 height 19
click at [372, 420] on input "1" at bounding box center [363, 419] width 63 height 19
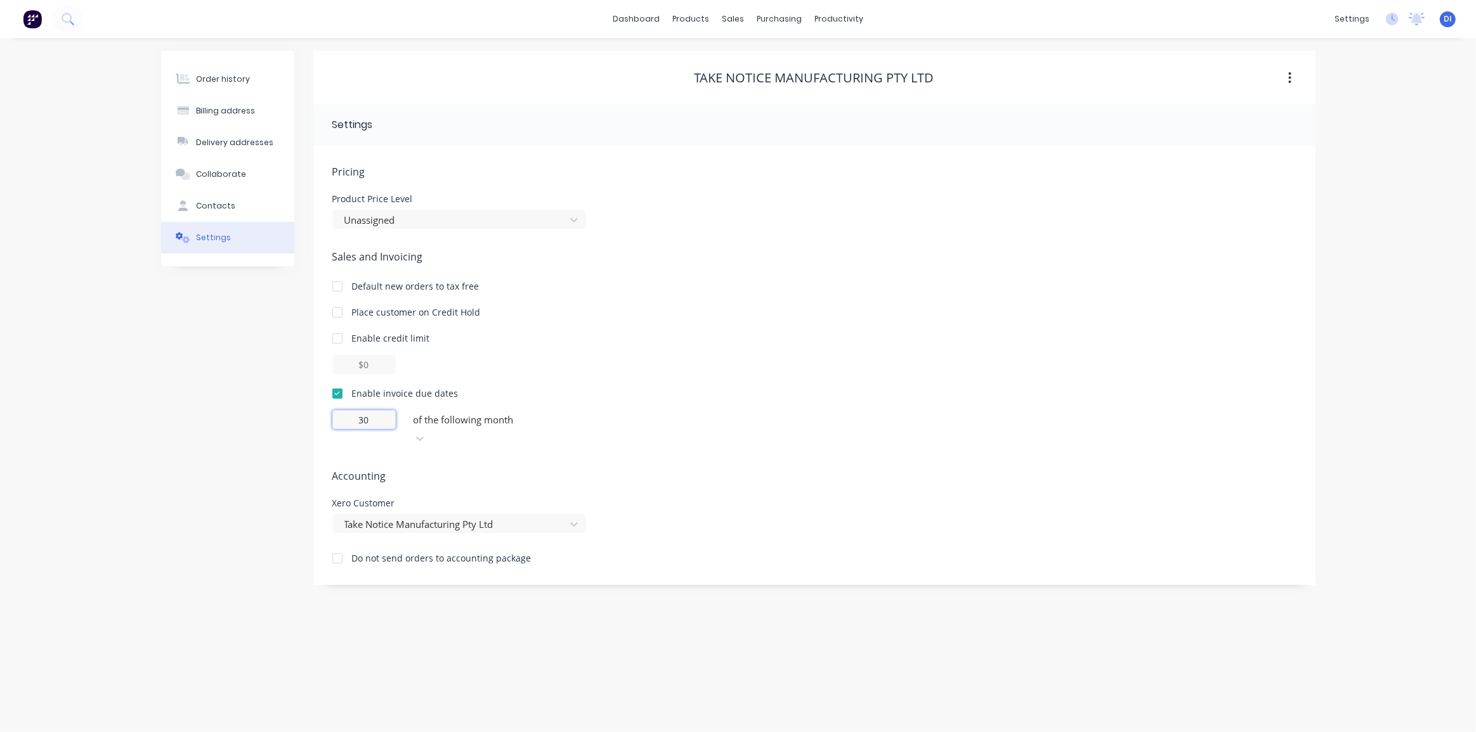
type input "30"
click at [689, 398] on div "Enable invoice due dates" at bounding box center [814, 393] width 964 height 13
click at [529, 416] on div at bounding box center [503, 420] width 183 height 16
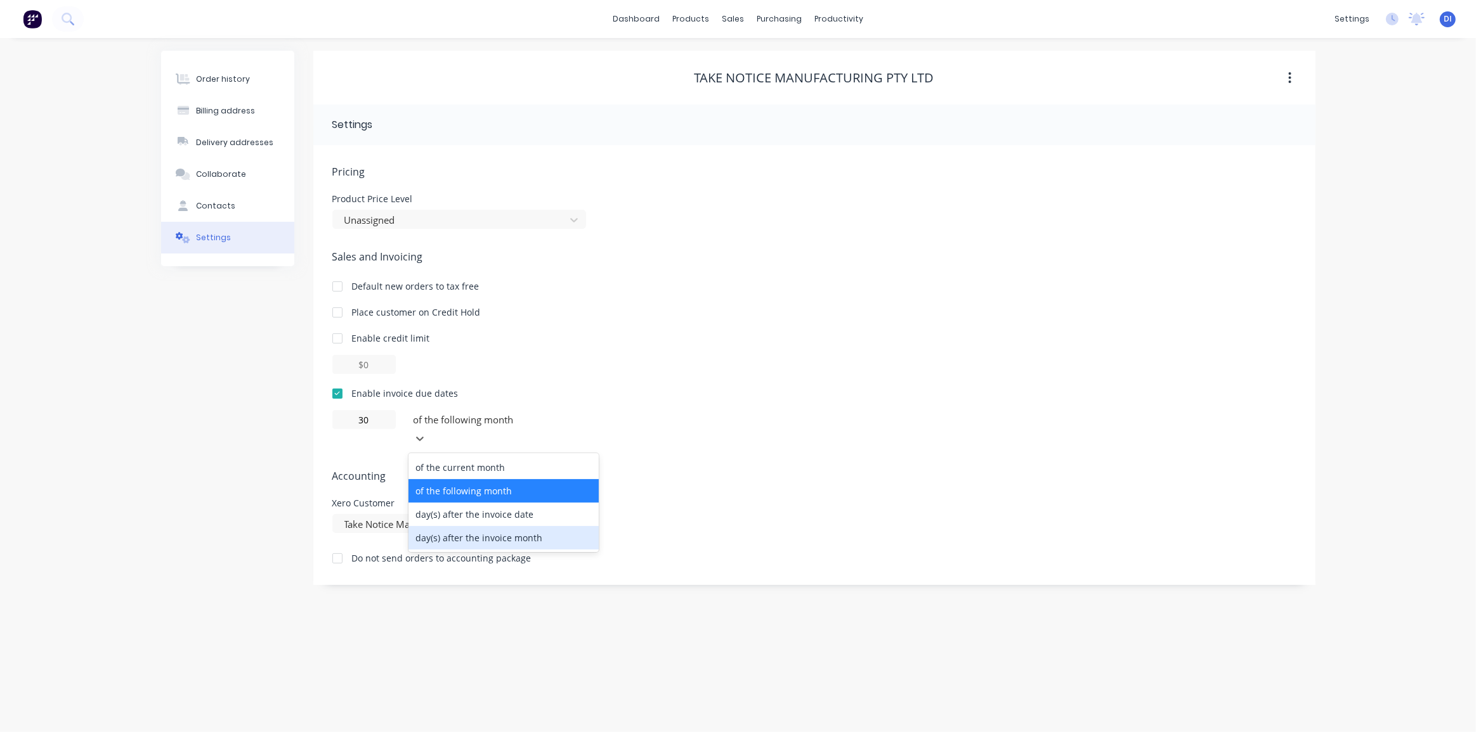
click at [519, 526] on div "day(s) after the invoice month" at bounding box center [503, 537] width 190 height 23
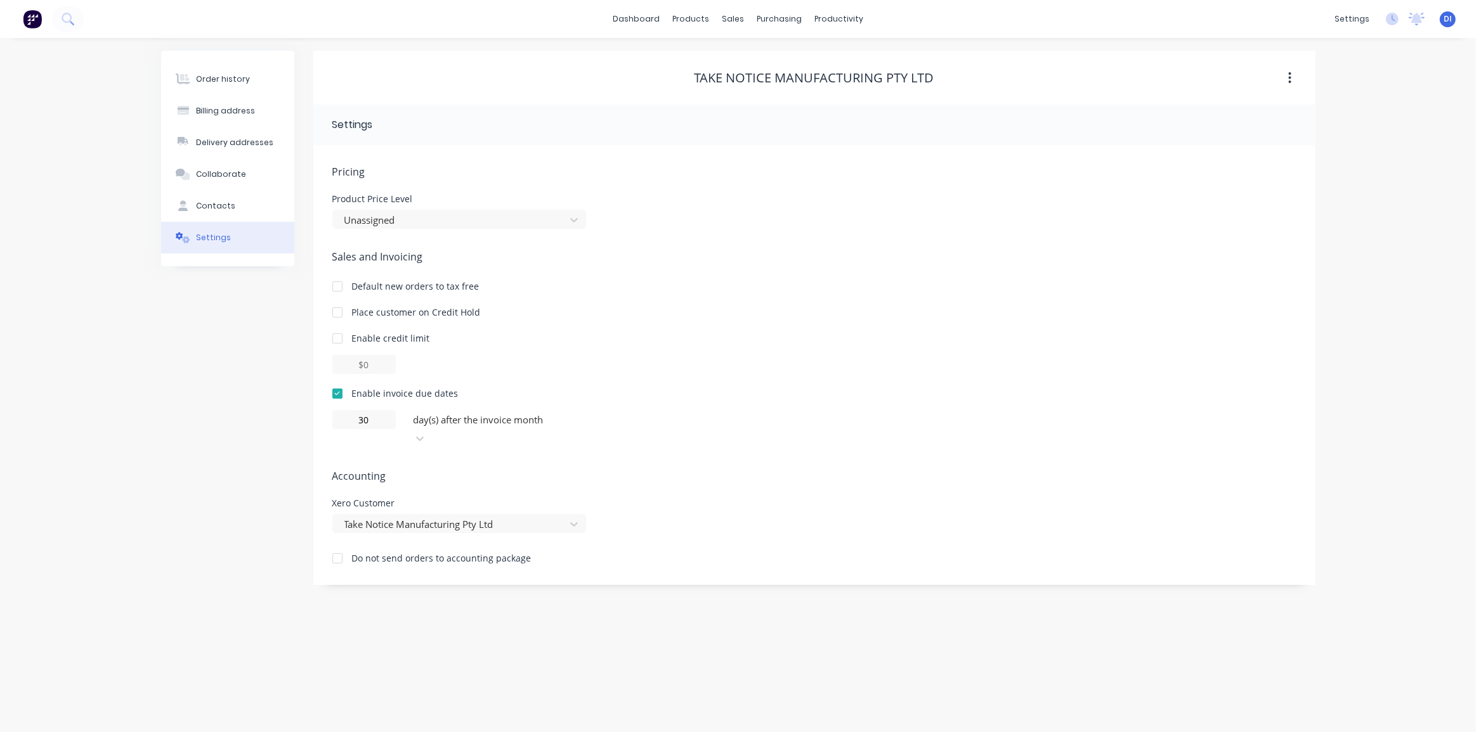
click at [643, 499] on div "Xero Customer Take Notice Manufacturing Pty Ltd" at bounding box center [814, 516] width 964 height 34
click at [198, 75] on div "Order history" at bounding box center [223, 79] width 54 height 11
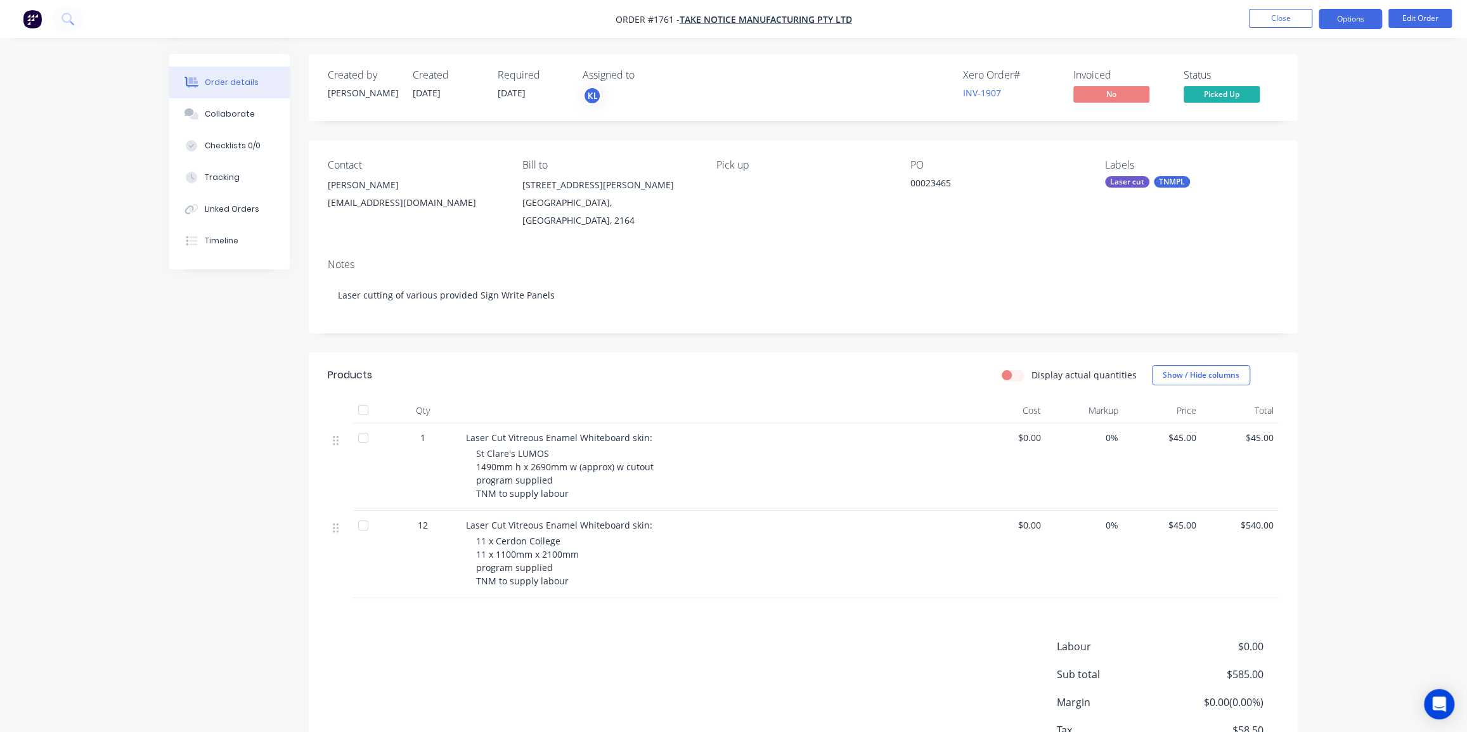
click at [1351, 24] on button "Options" at bounding box center [1350, 19] width 63 height 20
drag, startPoint x: 1298, startPoint y: 71, endPoint x: 1426, endPoint y: 358, distance: 314.3
click at [1426, 360] on div "Order #1761 - Take Notice Manufacturing Pty Ltd Close Options EMAIL / PRINT Inv…" at bounding box center [733, 412] width 1467 height 824
click at [1423, 358] on div "Order details Collaborate Checklists 0/0 Tracking Linked Orders Timeline Order …" at bounding box center [733, 412] width 1467 height 824
click at [1349, 13] on button "Options" at bounding box center [1350, 19] width 63 height 20
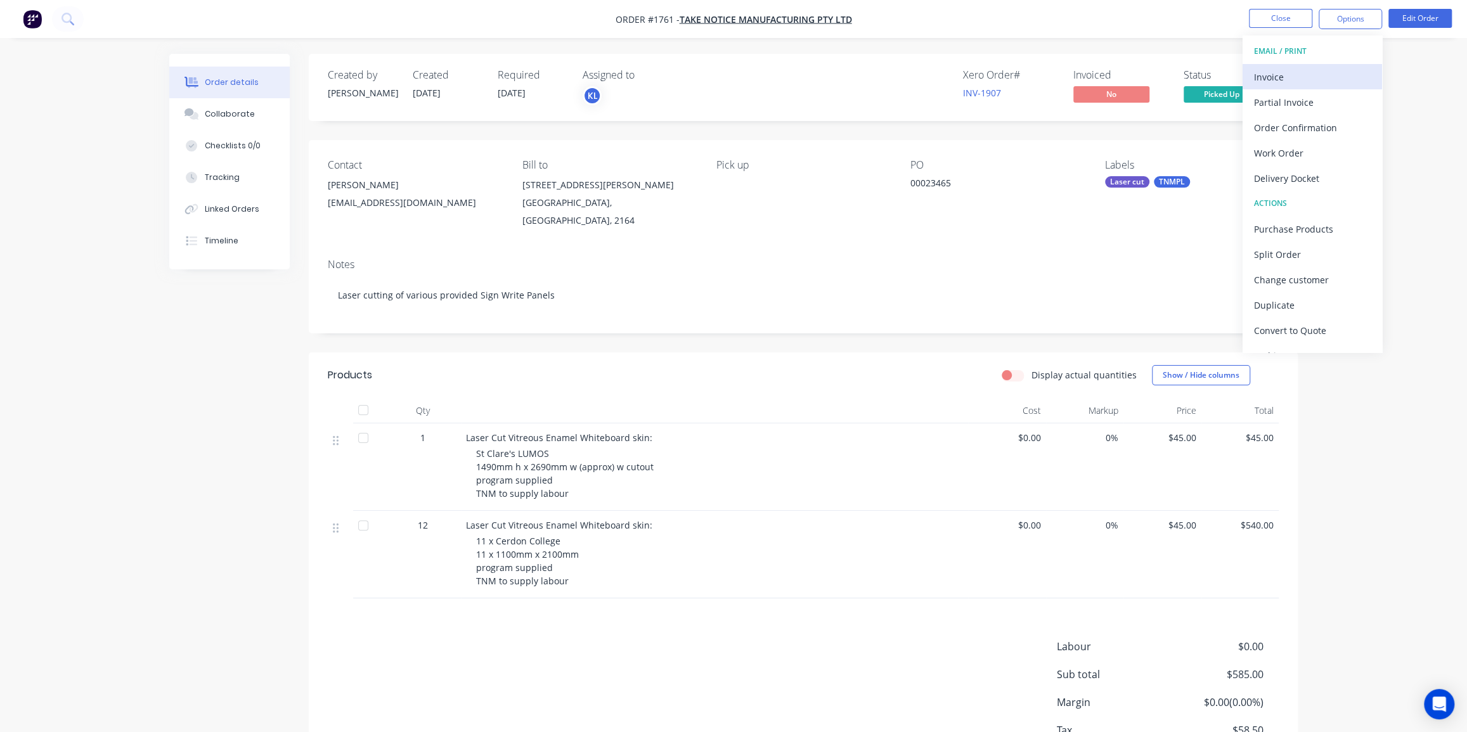
click at [1270, 80] on div "Invoice" at bounding box center [1312, 77] width 117 height 18
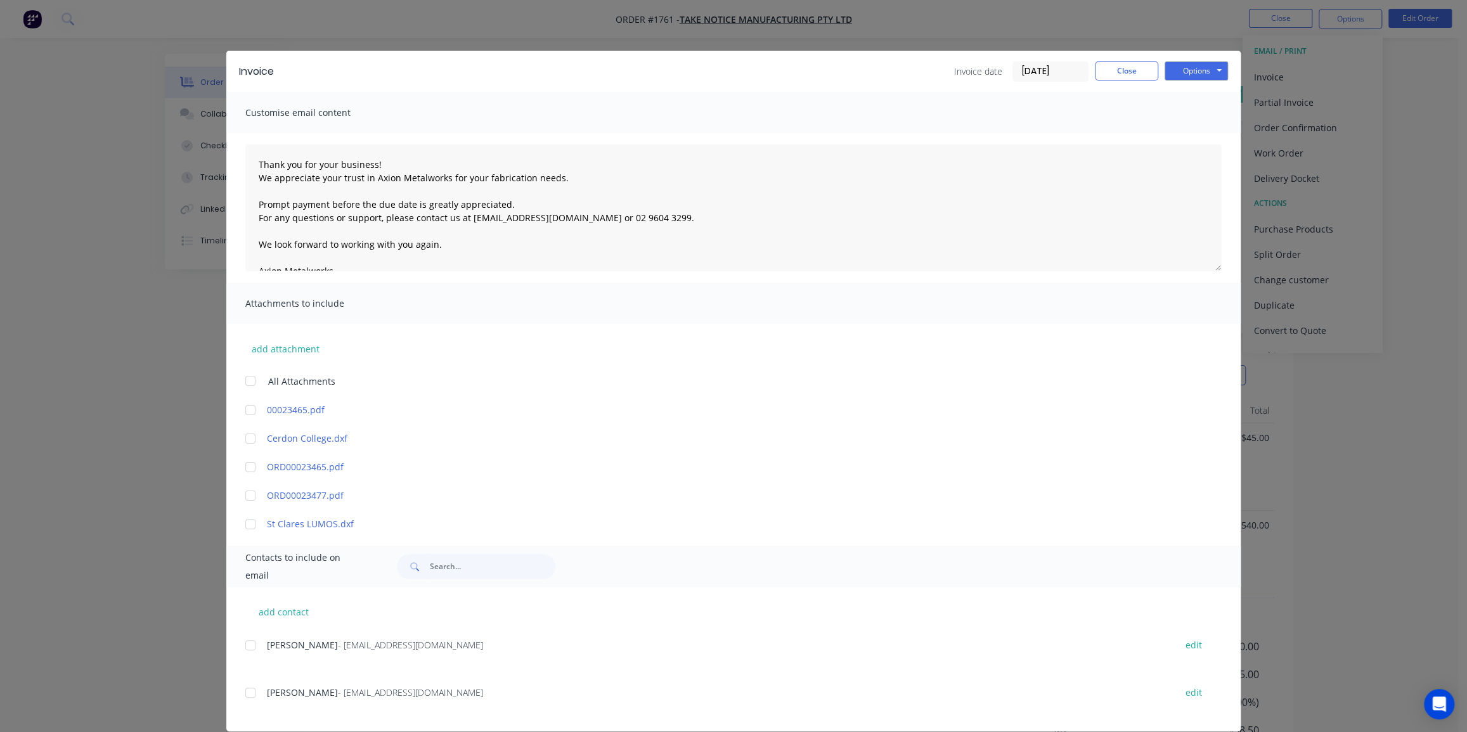
scroll to position [16, 0]
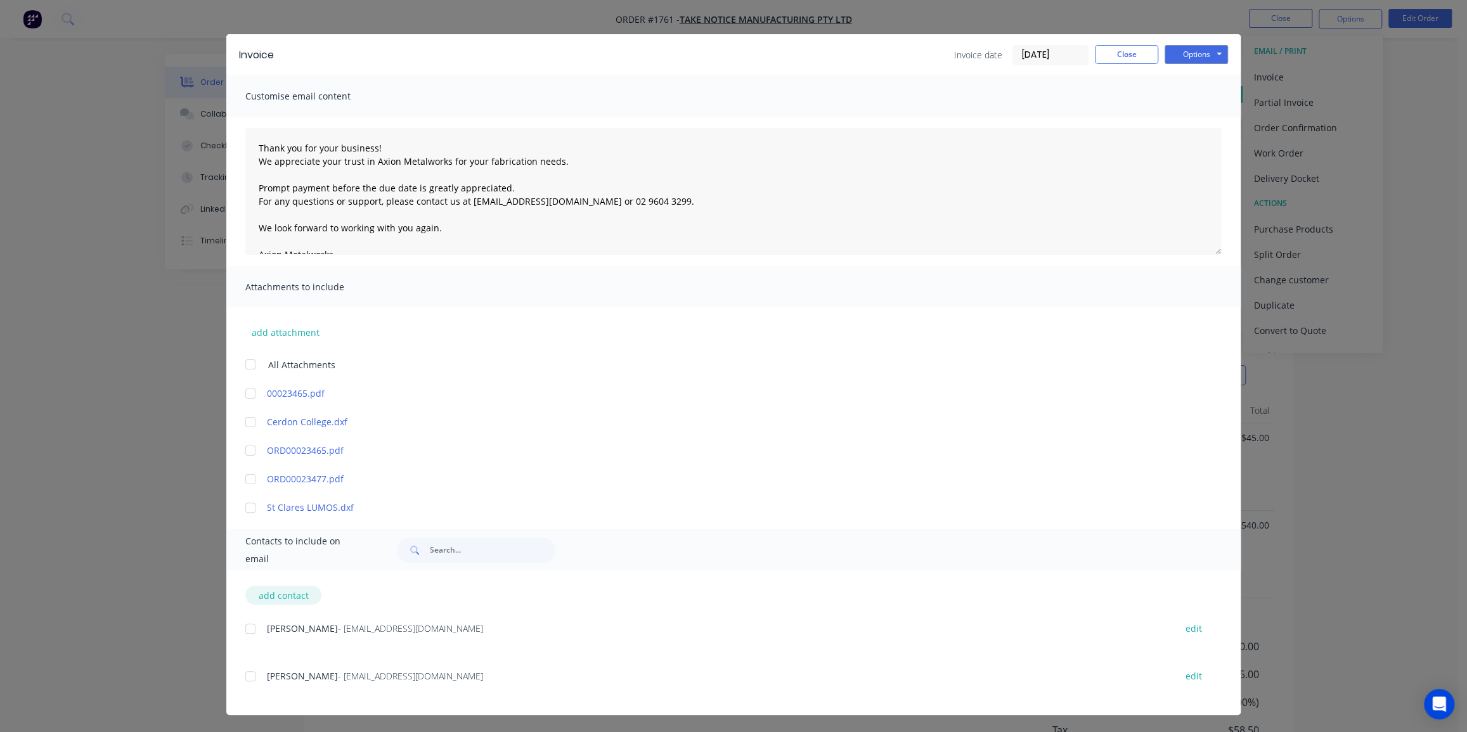
click at [272, 595] on button "add contact" at bounding box center [283, 595] width 76 height 19
select select "AU"
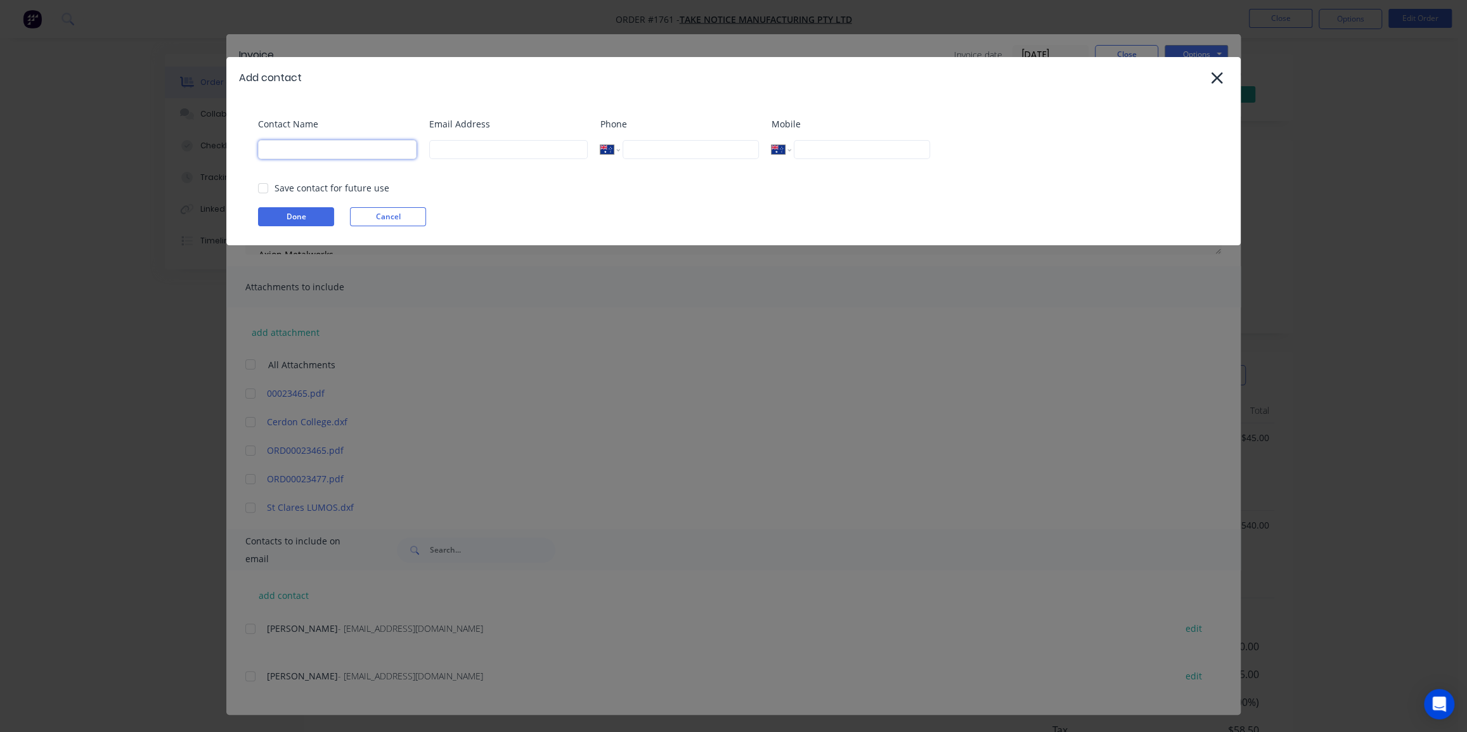
click at [314, 152] on input at bounding box center [337, 149] width 159 height 19
click at [296, 148] on input at bounding box center [337, 149] width 159 height 19
paste input "accountspayable@tnm.com.au"
type input "accountspayable@tnm.com.au"
click at [471, 152] on input at bounding box center [508, 149] width 159 height 19
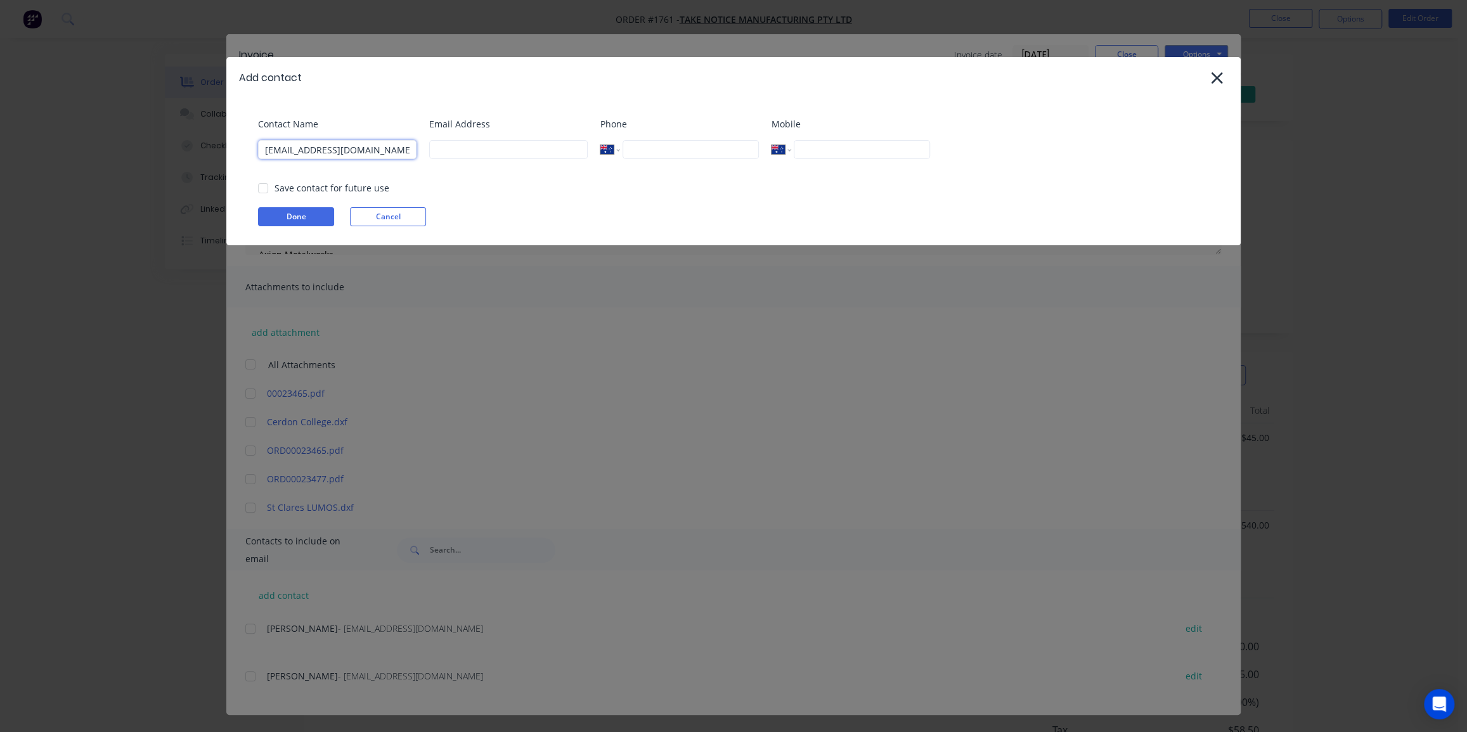
drag, startPoint x: 386, startPoint y: 152, endPoint x: 198, endPoint y: 144, distance: 187.2
click at [198, 144] on div "Add contact Contact Name accountspayable@tnm.com.au Email Address Phone Interna…" at bounding box center [733, 366] width 1467 height 732
type input "accountspayable@tnm.com.au"
click at [299, 152] on input at bounding box center [337, 149] width 159 height 19
type input "A"
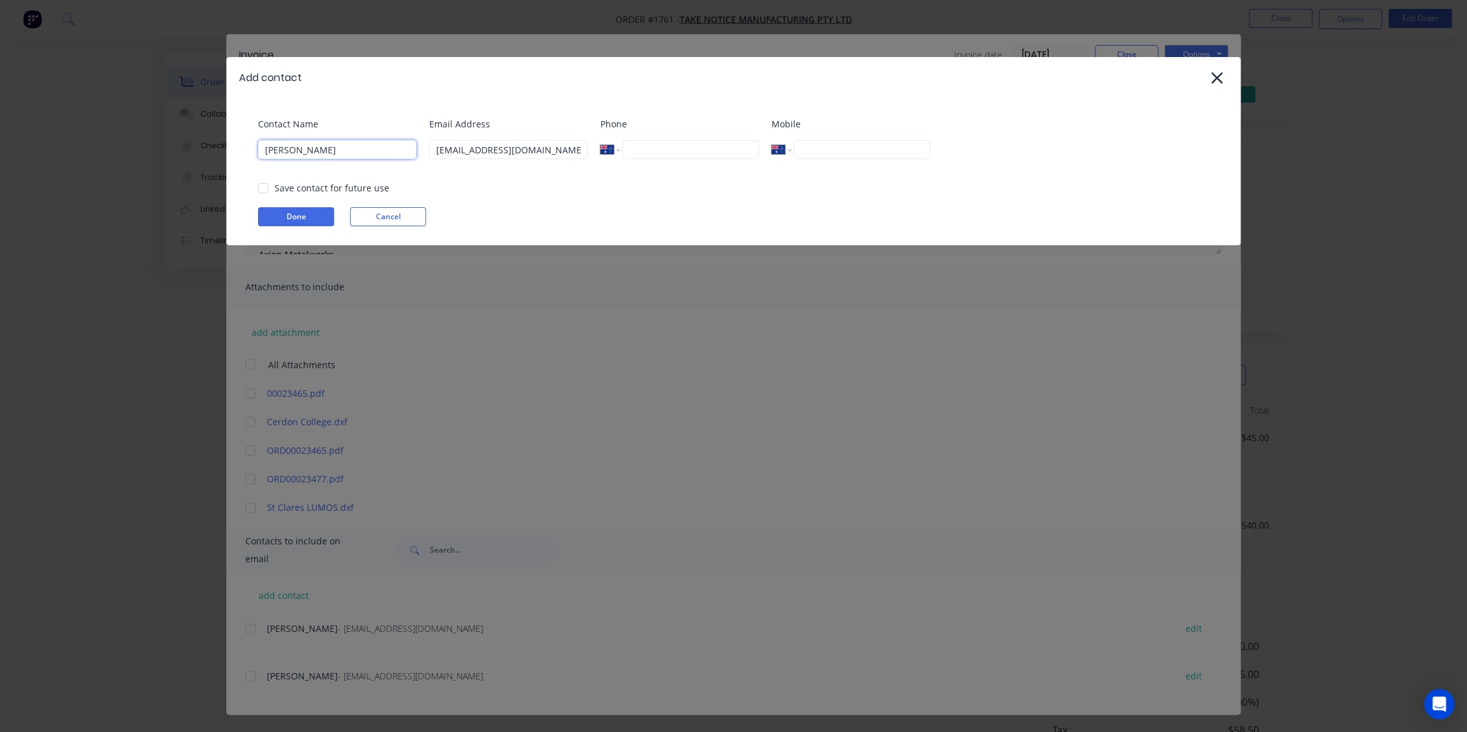
type input "Matthew"
click at [687, 151] on input "tel" at bounding box center [691, 149] width 136 height 19
paste input "(02) 9725 2543"
click at [658, 148] on input "(02) 9725 2543" at bounding box center [691, 149] width 136 height 19
type input "(02) 9725 2543"
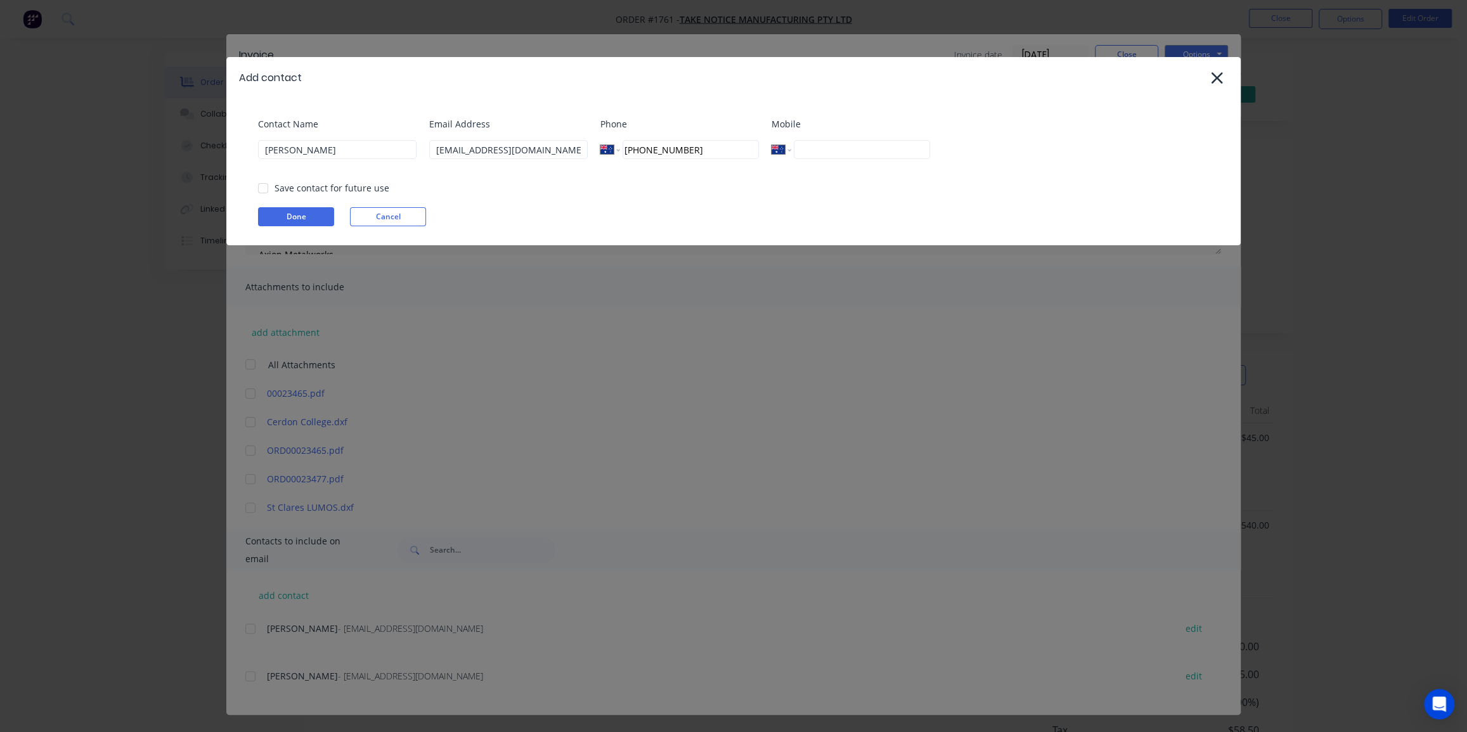
click at [588, 169] on div "Email Address accountspayable@tnm.com.au" at bounding box center [508, 142] width 159 height 51
click at [257, 190] on div at bounding box center [262, 188] width 25 height 25
click at [296, 209] on button "Done" at bounding box center [296, 216] width 76 height 19
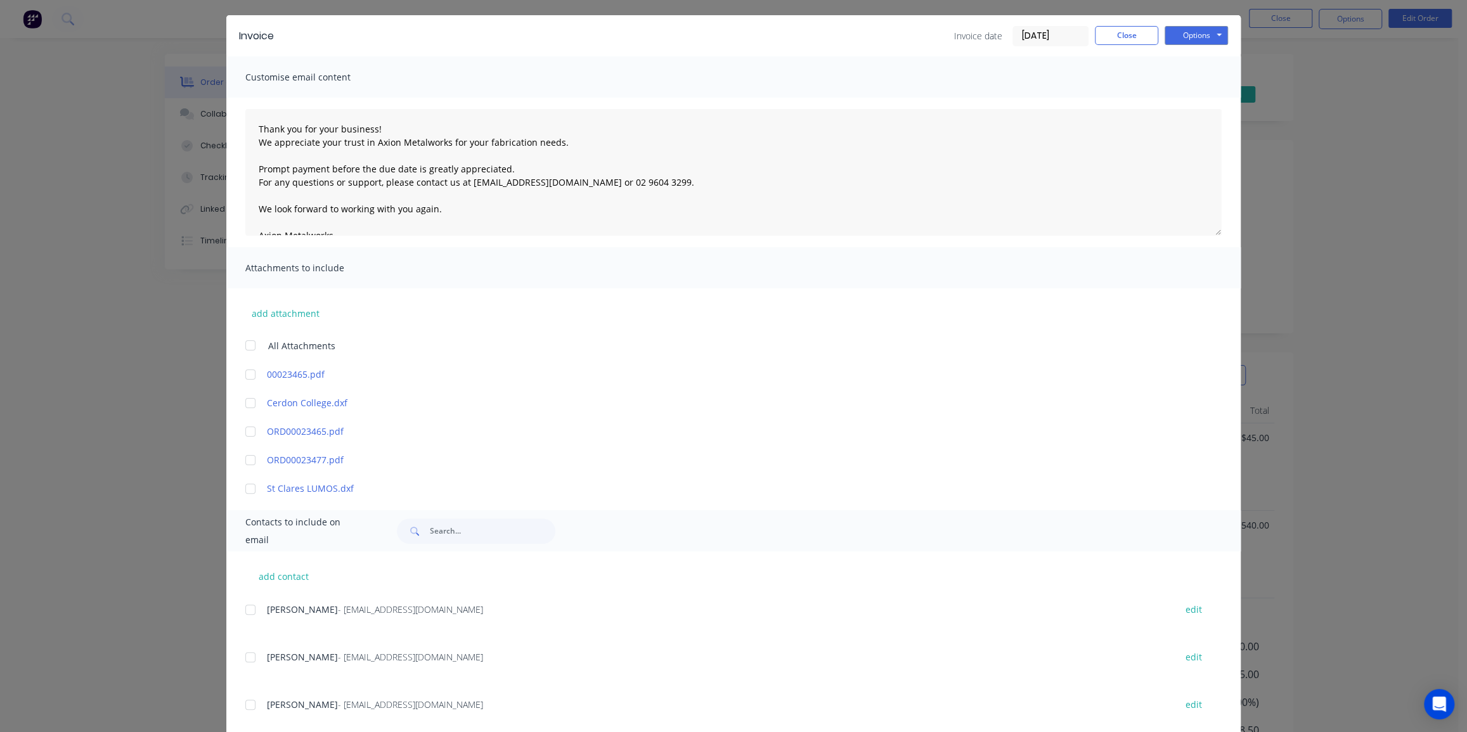
scroll to position [64, 0]
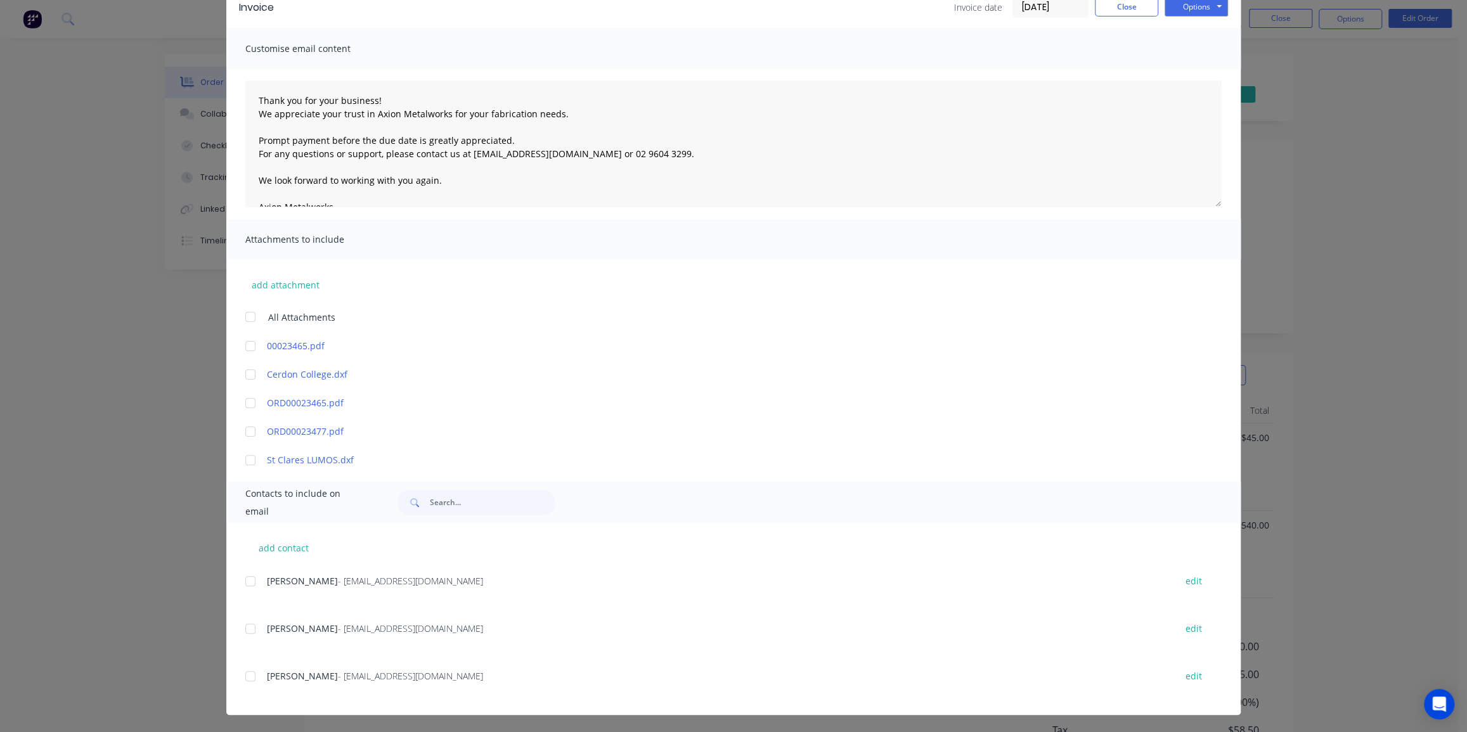
click at [247, 678] on div at bounding box center [250, 676] width 25 height 25
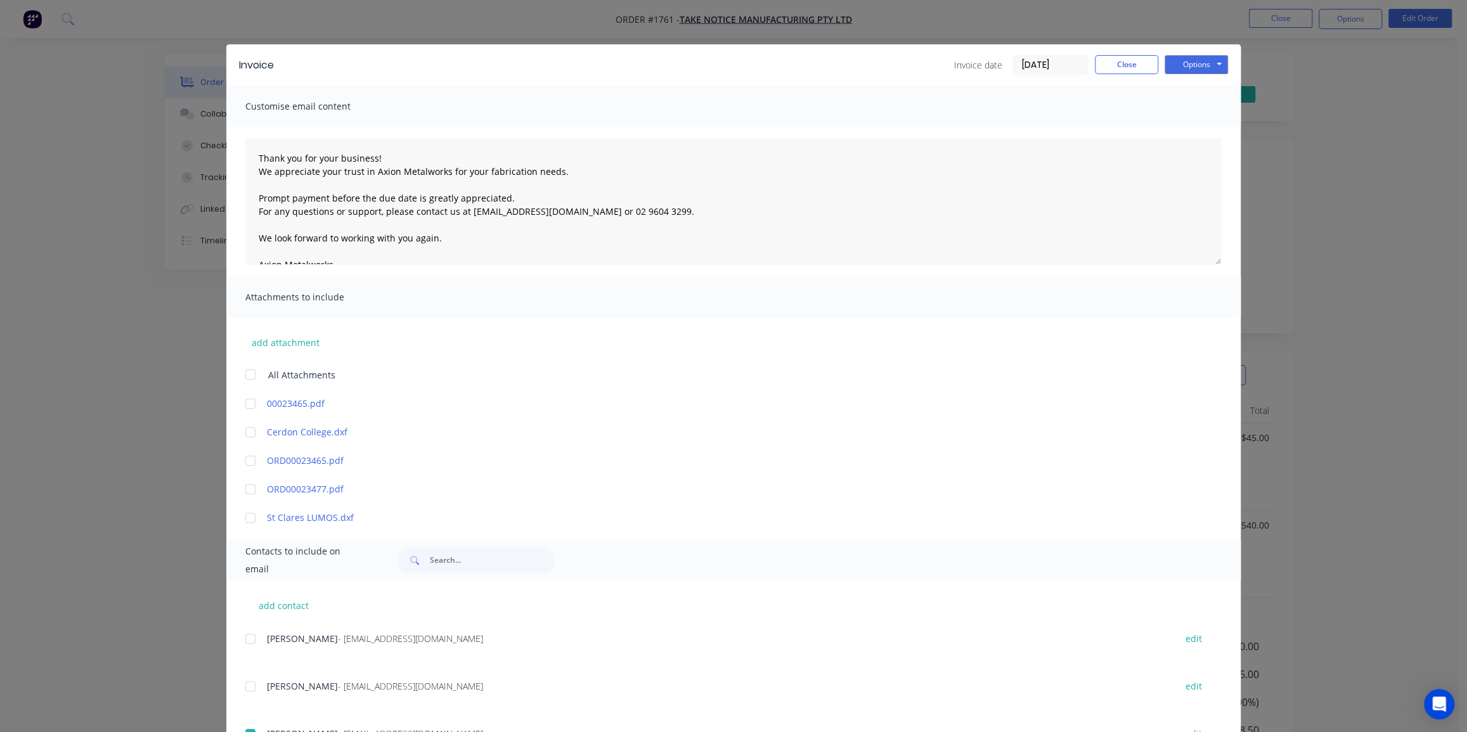
scroll to position [0, 0]
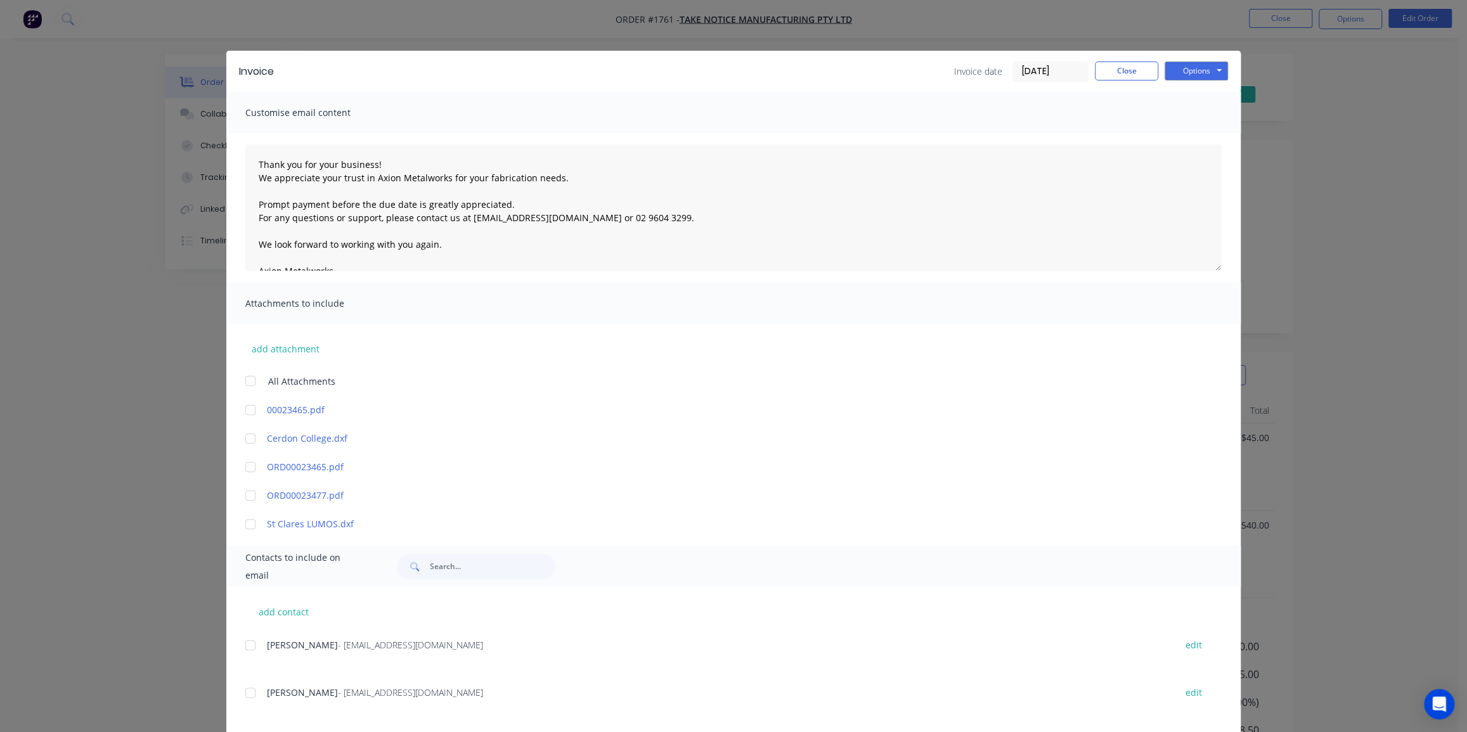
click at [1037, 71] on input "14/08/25" at bounding box center [1050, 71] width 75 height 19
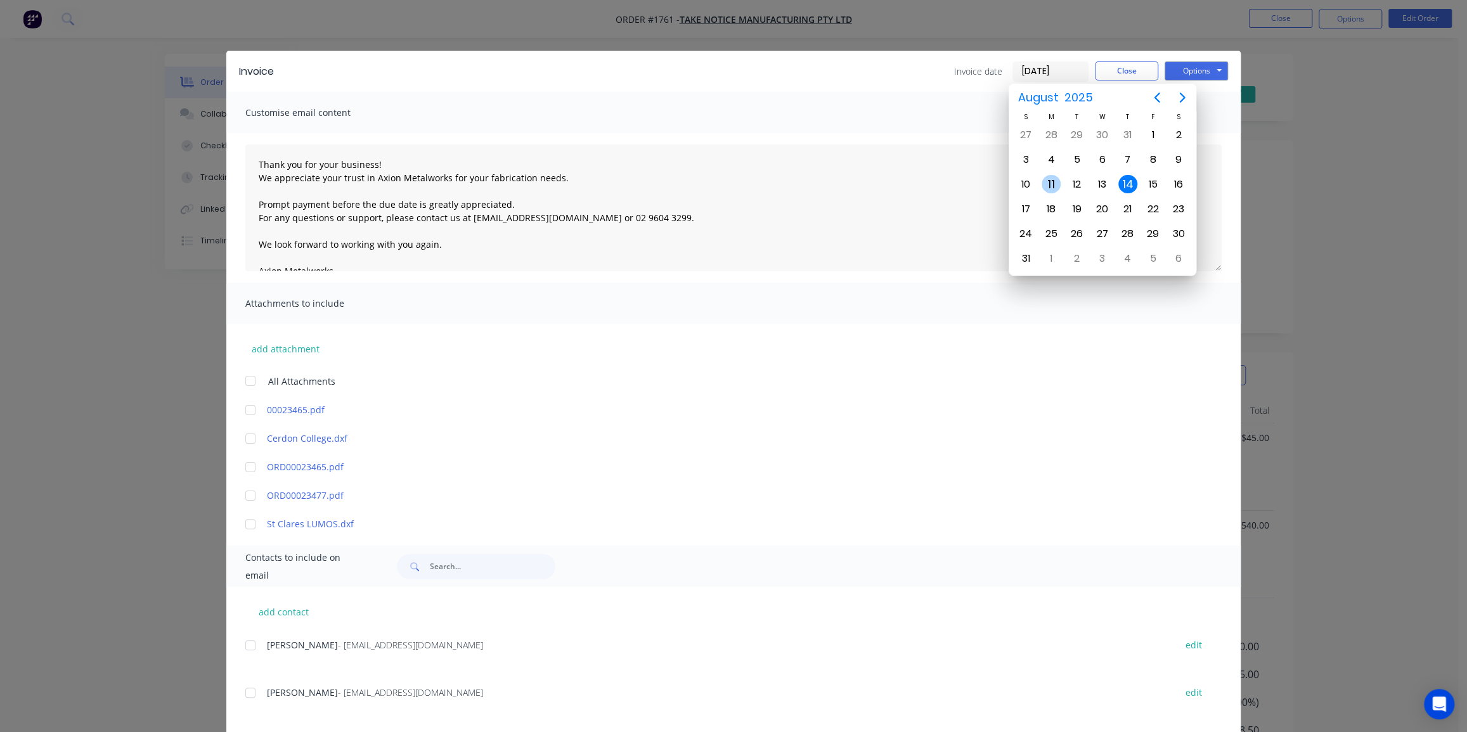
click at [1056, 179] on div "11" at bounding box center [1051, 184] width 19 height 19
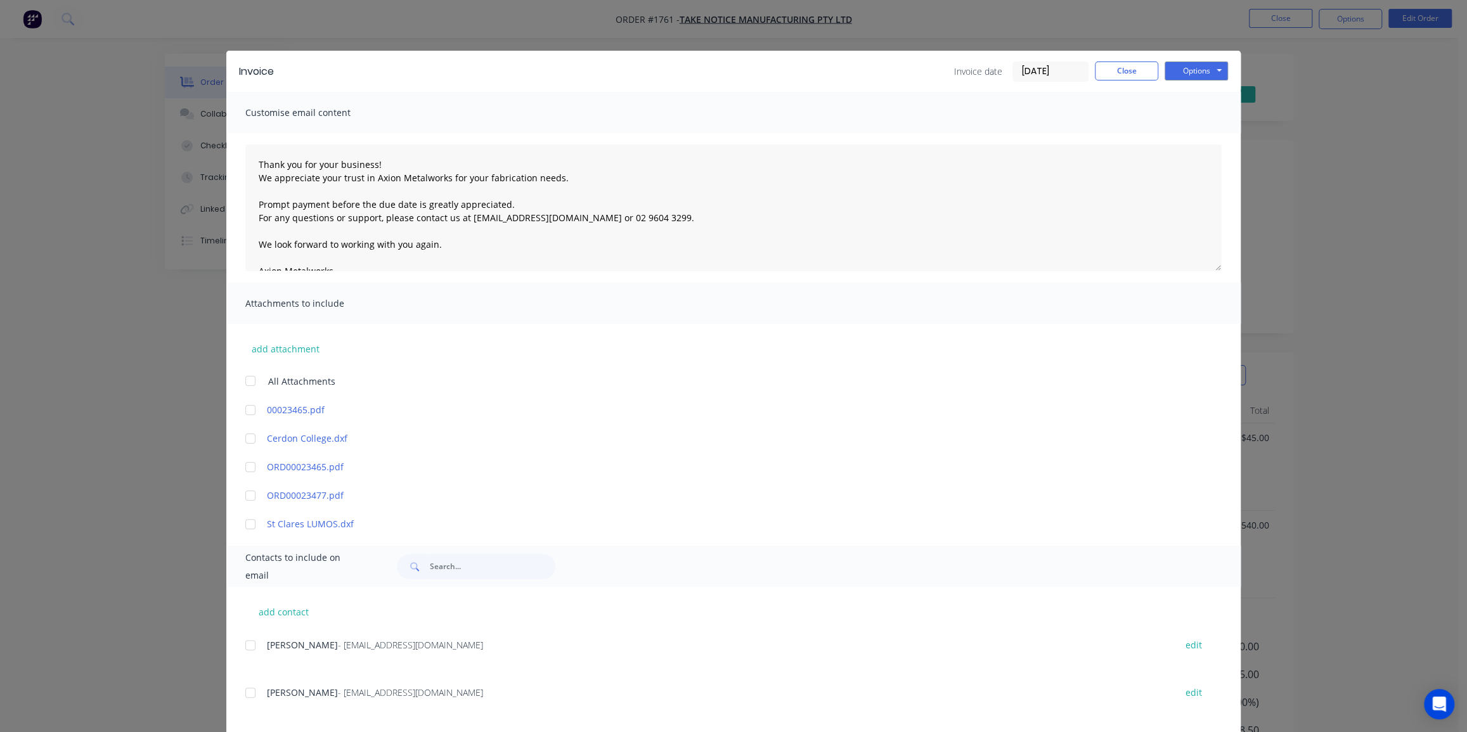
click at [1039, 70] on input "11/08/25" at bounding box center [1050, 71] width 75 height 19
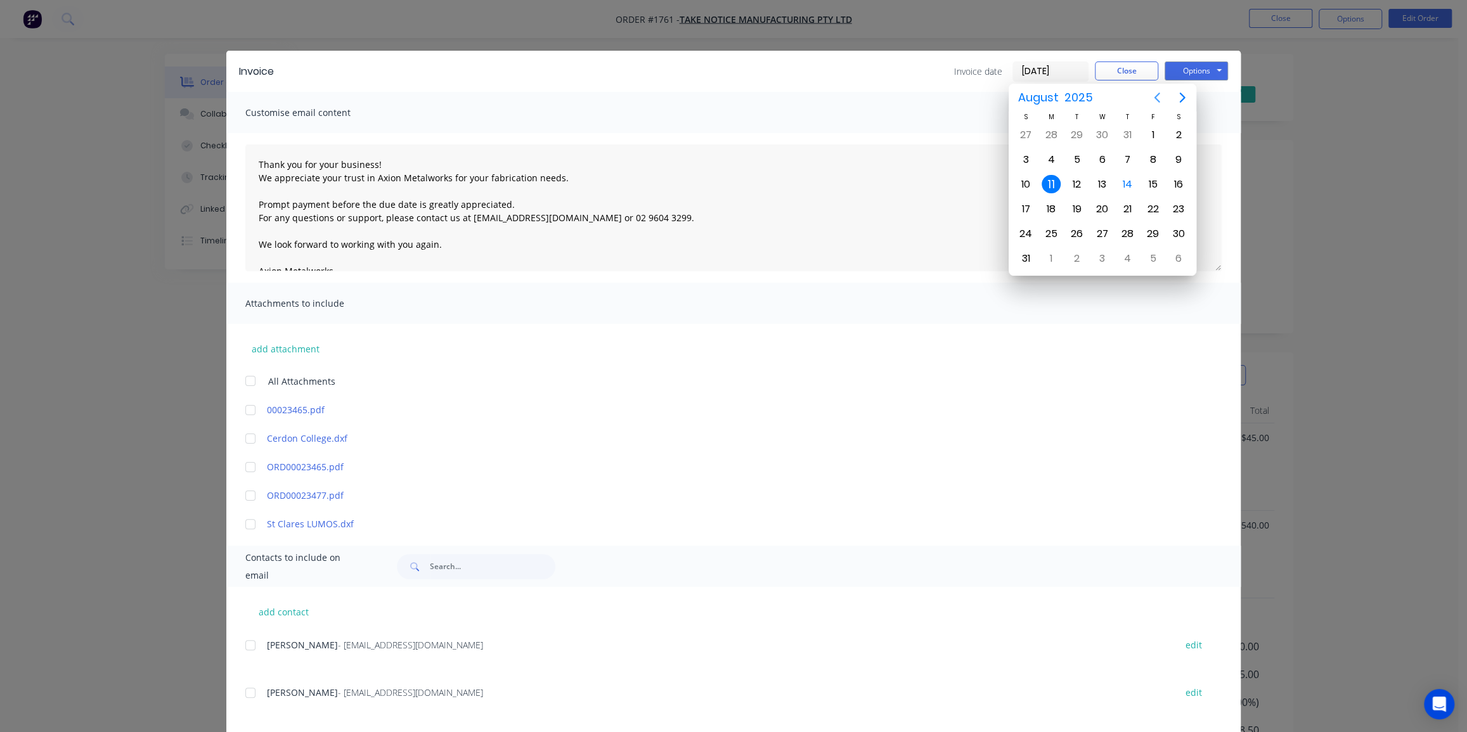
click at [1155, 95] on icon "Previous page" at bounding box center [1157, 97] width 15 height 15
click at [1150, 156] on div "11" at bounding box center [1153, 159] width 19 height 19
type input "[DATE]"
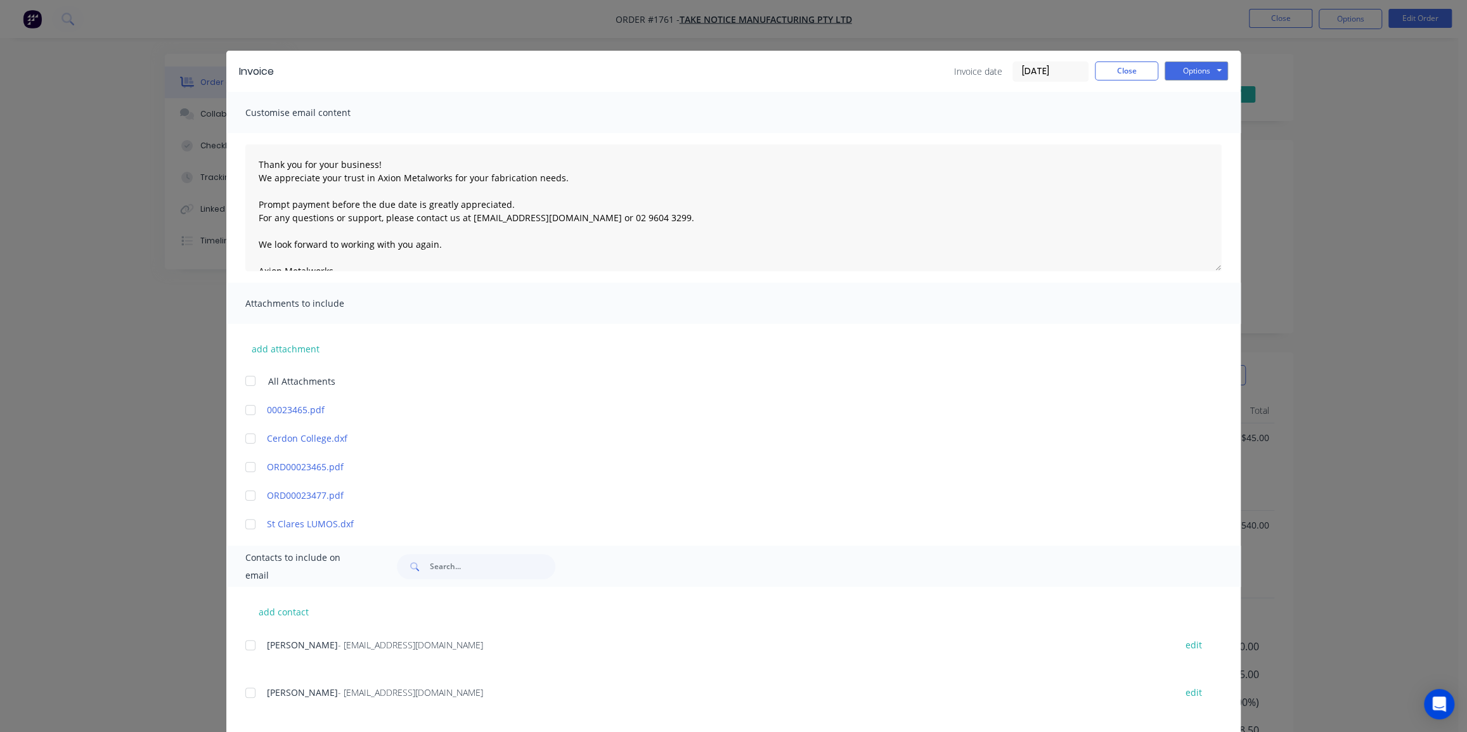
click at [993, 113] on div "Customise email content" at bounding box center [733, 112] width 1015 height 41
click at [1181, 72] on button "Options" at bounding box center [1196, 71] width 63 height 19
click at [1189, 133] on button "Email" at bounding box center [1205, 135] width 81 height 21
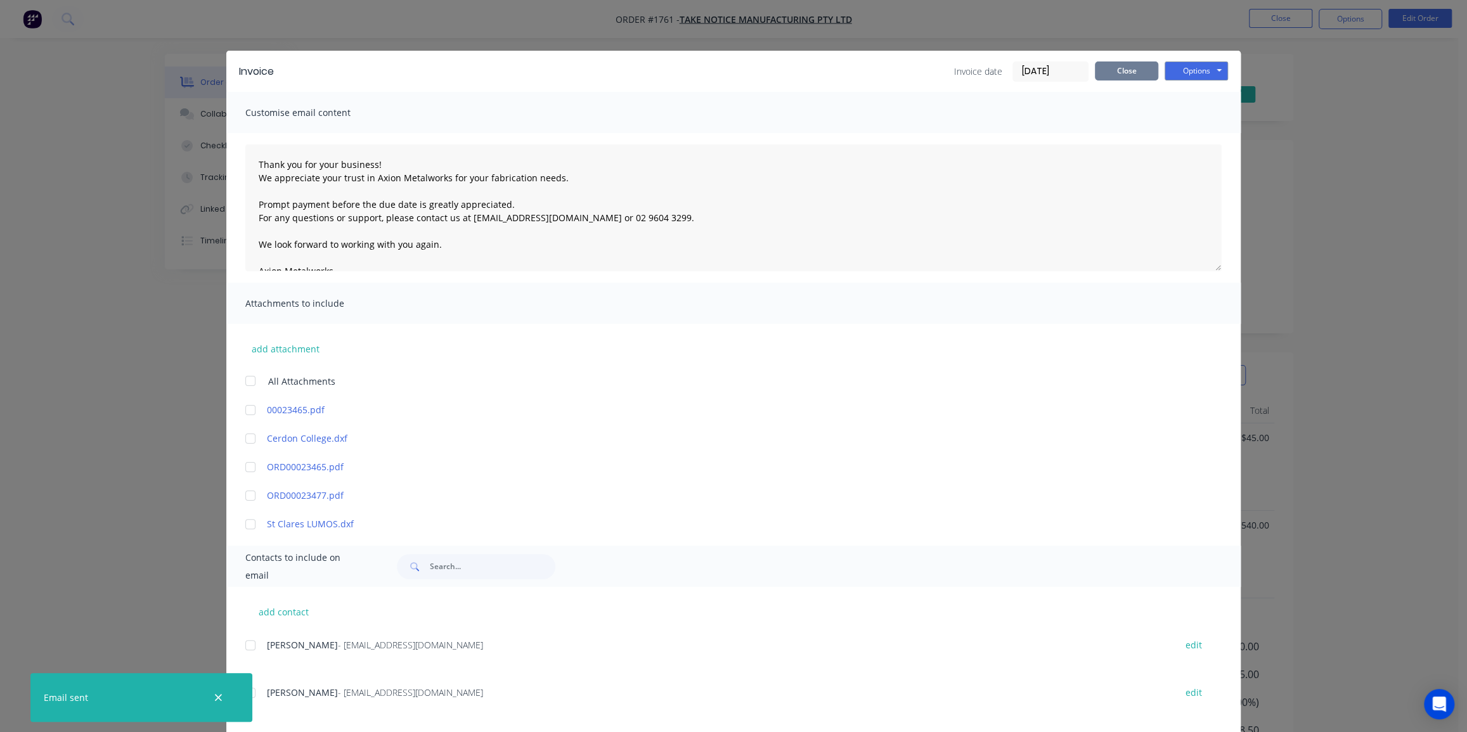
click at [1115, 75] on button "Close" at bounding box center [1126, 71] width 63 height 19
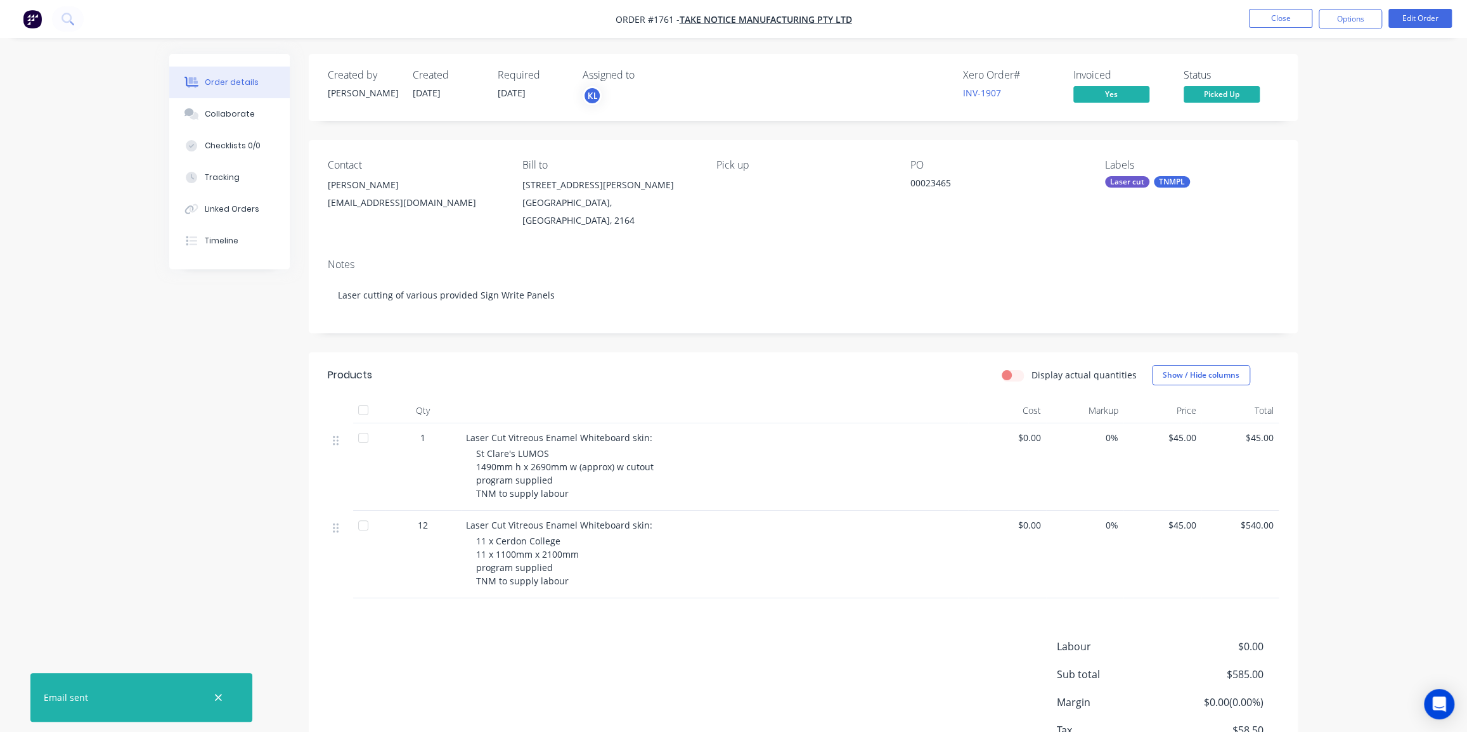
click at [1304, 105] on div "Order details Collaborate Checklists 0/0 Tracking Linked Orders Timeline Order …" at bounding box center [734, 439] width 1154 height 770
click at [1287, 20] on button "Close" at bounding box center [1280, 18] width 63 height 19
